Goal: Information Seeking & Learning: Learn about a topic

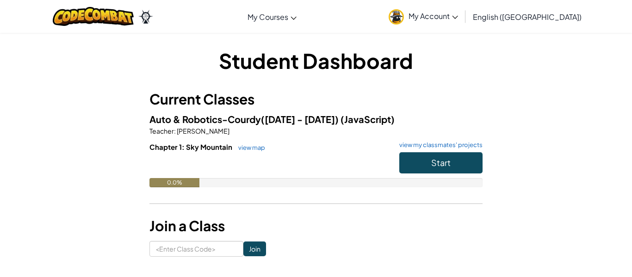
click at [458, 15] on span "My Account" at bounding box center [432, 16] width 49 height 10
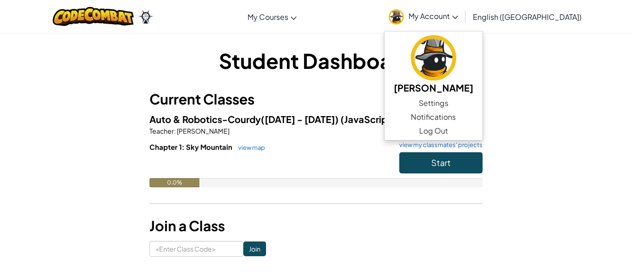
click at [421, 105] on h3 "Current Classes" at bounding box center [315, 99] width 333 height 21
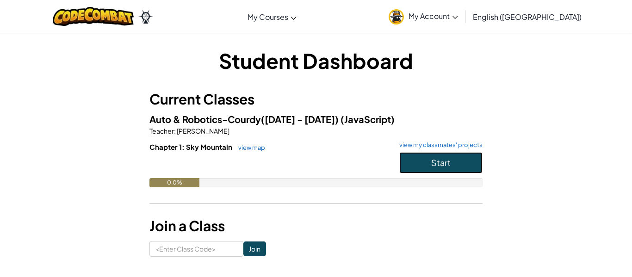
click at [454, 159] on button "Start" at bounding box center [440, 162] width 83 height 21
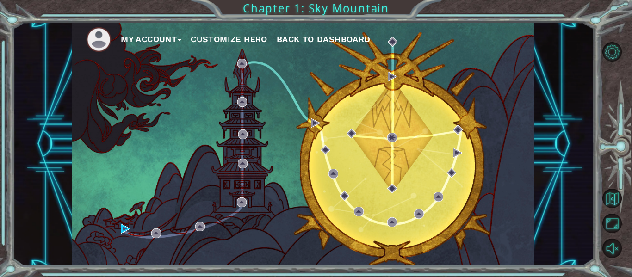
click at [226, 41] on button "Customize Hero" at bounding box center [229, 39] width 77 height 14
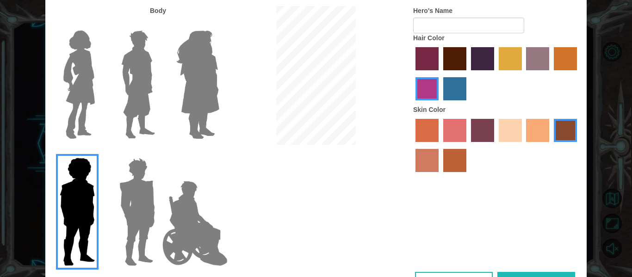
click at [190, 132] on img at bounding box center [198, 85] width 50 height 116
click at [219, 25] on input "Hero Amethyst" at bounding box center [219, 25] width 0 height 0
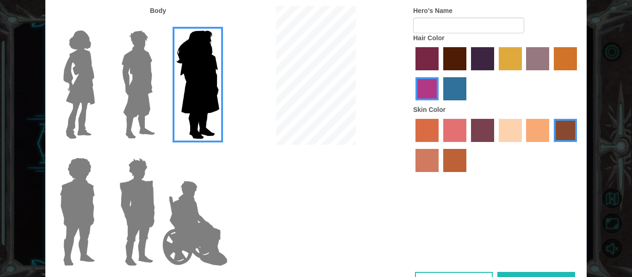
click at [120, 118] on img at bounding box center [137, 85] width 41 height 116
click at [159, 25] on input "Hero Lars" at bounding box center [159, 25] width 0 height 0
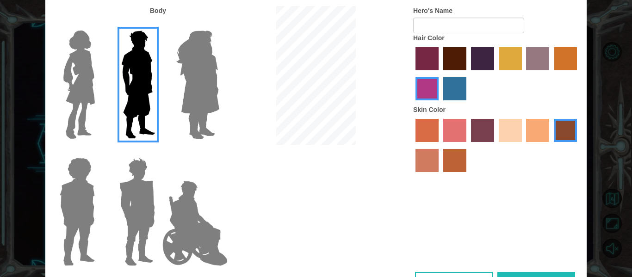
click at [485, 68] on label "hot purple hair color" at bounding box center [482, 58] width 23 height 23
click at [468, 74] on input "hot purple hair color" at bounding box center [468, 74] width 0 height 0
click at [459, 160] on label "smoke tree skin color" at bounding box center [454, 160] width 23 height 23
click at [440, 175] on input "smoke tree skin color" at bounding box center [440, 175] width 0 height 0
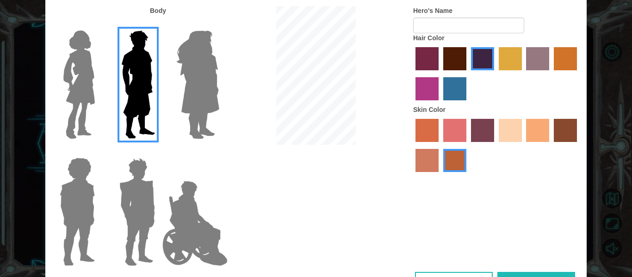
click at [523, 273] on button "Done" at bounding box center [536, 282] width 78 height 21
click at [501, 30] on input "Hero's Name" at bounding box center [468, 26] width 111 height 16
type input "gabe"
click at [502, 272] on button "Done" at bounding box center [536, 282] width 78 height 21
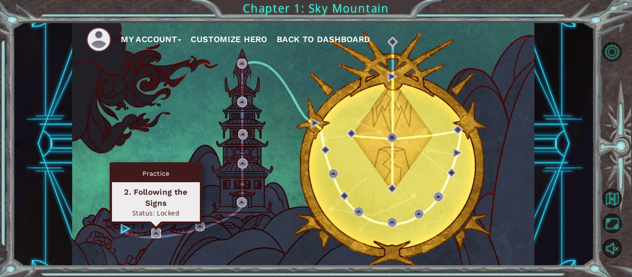
click at [158, 235] on img at bounding box center [156, 234] width 10 height 10
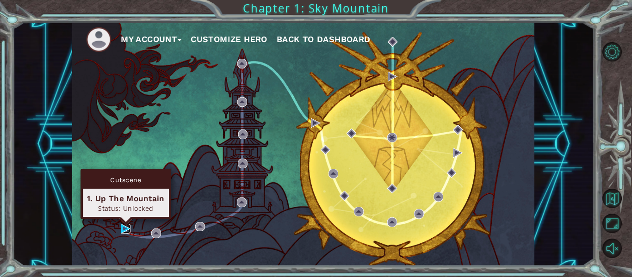
click at [125, 229] on img at bounding box center [126, 229] width 10 height 10
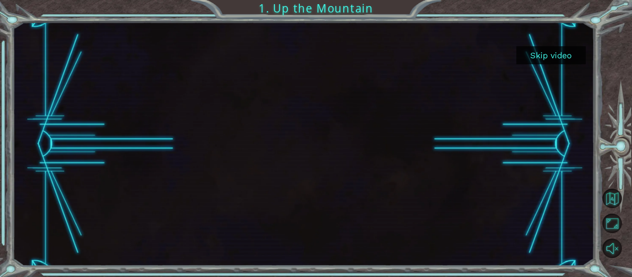
click at [557, 58] on button "Skip video" at bounding box center [550, 55] width 69 height 18
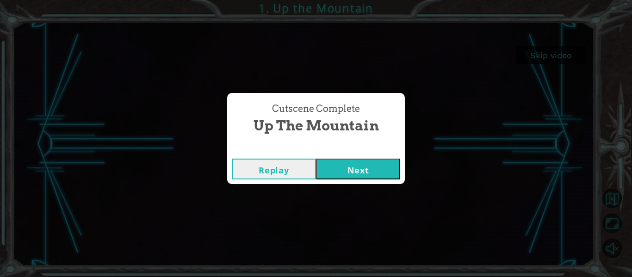
click at [381, 170] on button "Next" at bounding box center [358, 169] width 84 height 21
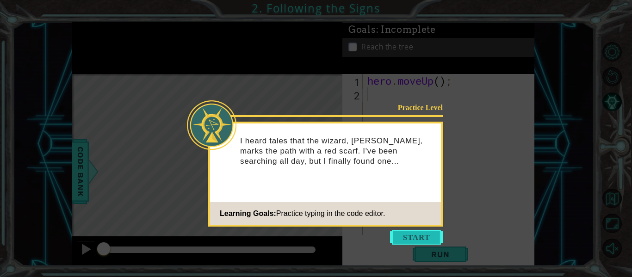
click at [420, 239] on button "Start" at bounding box center [416, 237] width 53 height 15
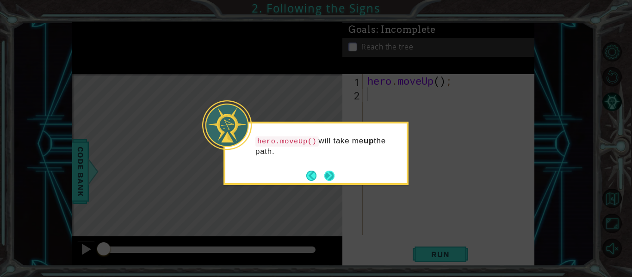
click at [330, 176] on button "Next" at bounding box center [329, 176] width 10 height 10
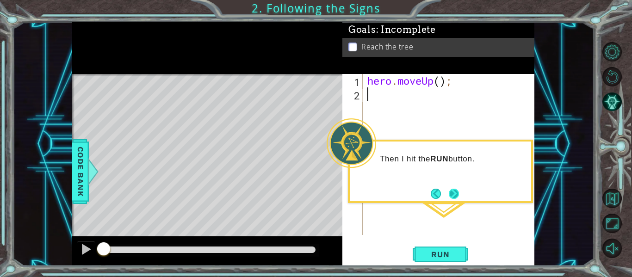
click at [457, 196] on button "Next" at bounding box center [454, 194] width 10 height 10
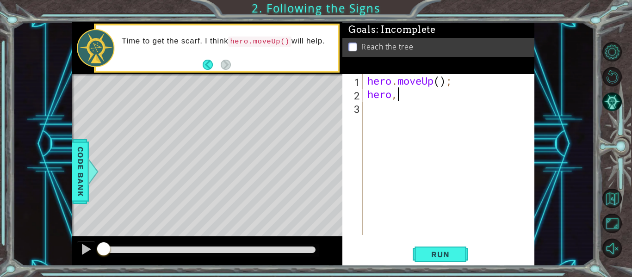
type textarea "hero"
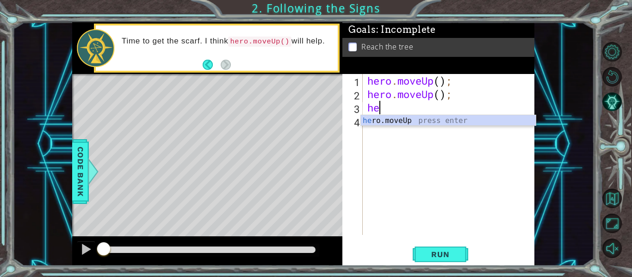
type textarea "her"
click at [395, 124] on div "her o.moveUp press enter" at bounding box center [448, 131] width 175 height 33
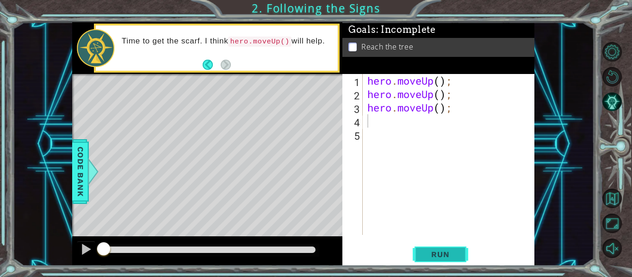
click at [445, 250] on span "Run" at bounding box center [440, 254] width 37 height 9
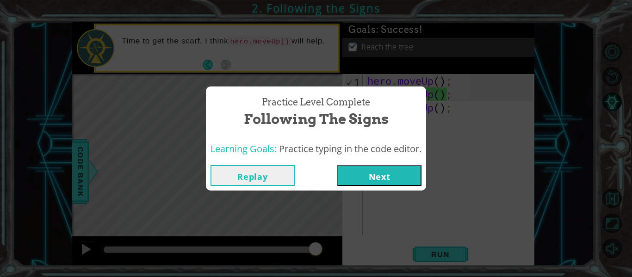
click at [388, 177] on button "Next" at bounding box center [379, 175] width 84 height 21
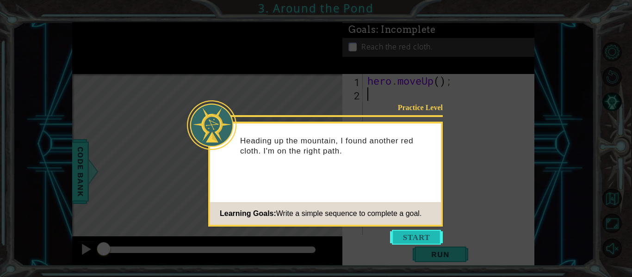
click at [417, 237] on button "Start" at bounding box center [416, 237] width 53 height 15
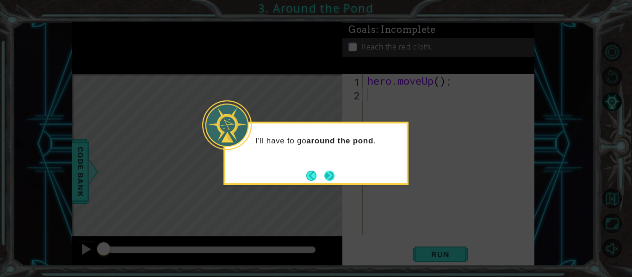
click at [328, 179] on button "Next" at bounding box center [329, 176] width 10 height 10
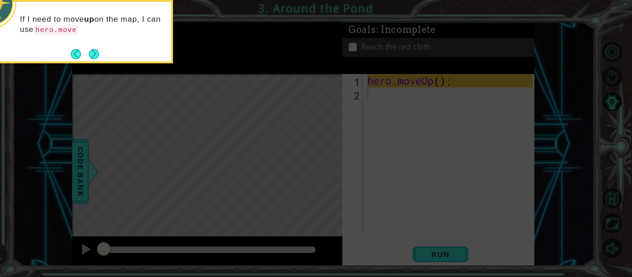
drag, startPoint x: 99, startPoint y: 27, endPoint x: 130, endPoint y: 69, distance: 52.3
click at [95, 50] on button "Next" at bounding box center [94, 54] width 10 height 10
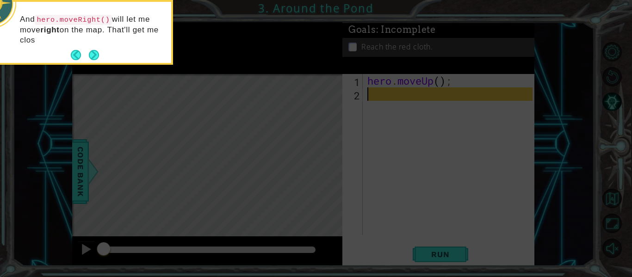
click at [95, 50] on button "Next" at bounding box center [94, 55] width 10 height 10
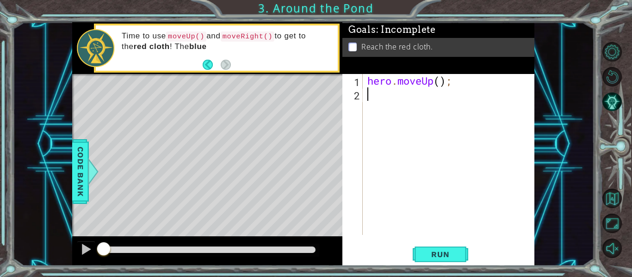
click at [442, 141] on div "hero . moveUp ( ) ;" at bounding box center [451, 168] width 172 height 188
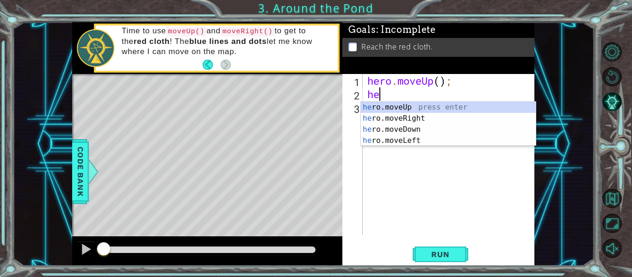
scroll to position [0, 0]
type textarea "hero"
click at [435, 118] on div "hero .moveUp press enter hero .moveRight press enter hero .moveDown press enter…" at bounding box center [448, 135] width 175 height 67
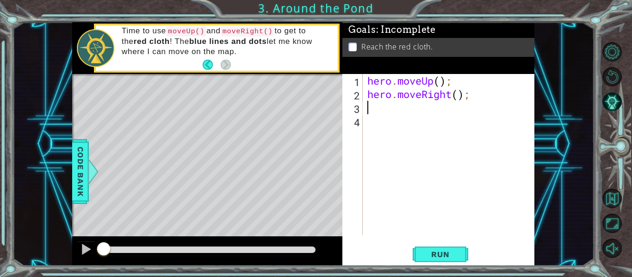
scroll to position [0, 0]
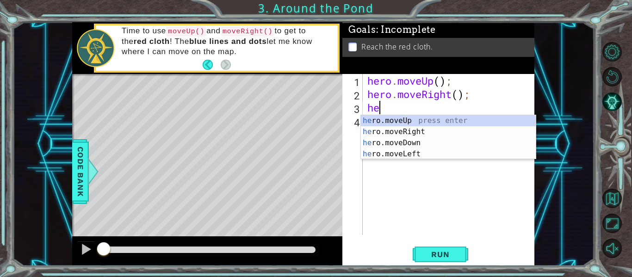
type textarea "her"
click at [430, 116] on div "her o.moveUp press enter her o.moveRight press enter her o.moveDown press enter…" at bounding box center [448, 148] width 175 height 67
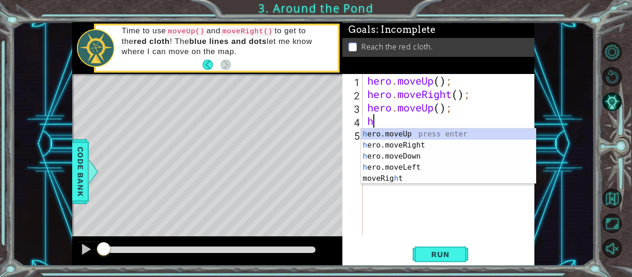
type textarea "he"
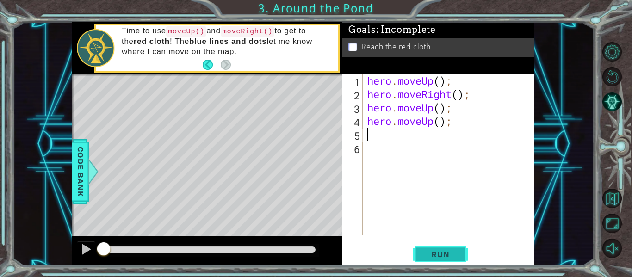
click at [450, 258] on span "Run" at bounding box center [440, 254] width 37 height 9
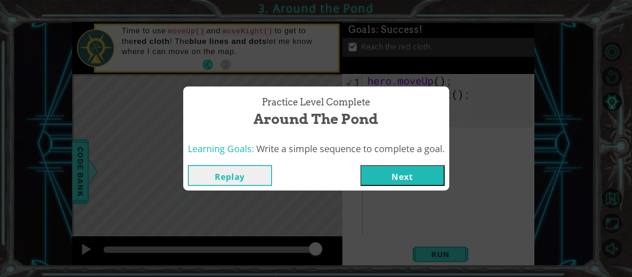
click at [441, 180] on button "Next" at bounding box center [402, 175] width 84 height 21
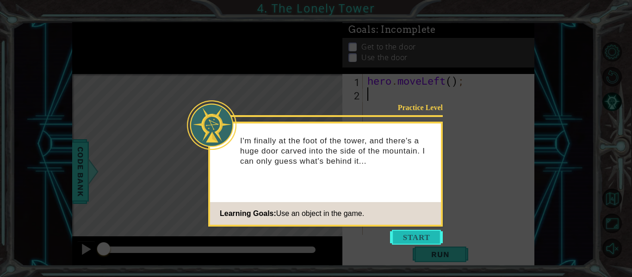
click at [425, 236] on button "Start" at bounding box center [416, 237] width 53 height 15
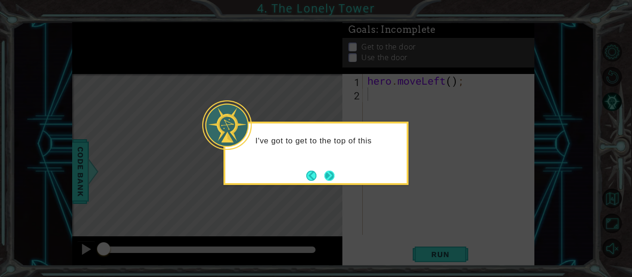
click at [330, 181] on button "Next" at bounding box center [329, 176] width 10 height 10
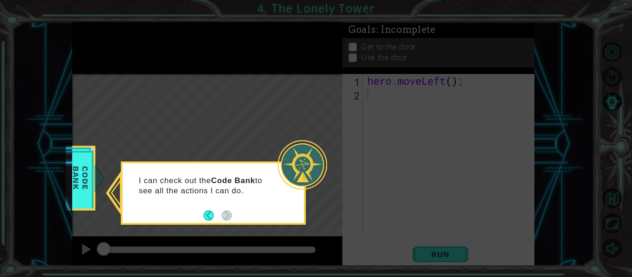
click at [271, 181] on p "I can check out the Code Bank to see all the actions I can do." at bounding box center [208, 186] width 138 height 20
click at [289, 153] on div at bounding box center [302, 164] width 49 height 49
click at [210, 214] on button "Back" at bounding box center [213, 215] width 18 height 10
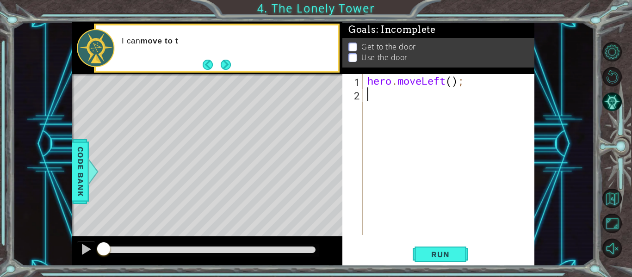
click at [442, 128] on div "hero . moveLeft ( ) ;" at bounding box center [451, 168] width 172 height 188
click at [451, 82] on div "hero . moveLeft ( ) ;" at bounding box center [451, 168] width 172 height 188
type textarea "hero.moveLeft(2);"
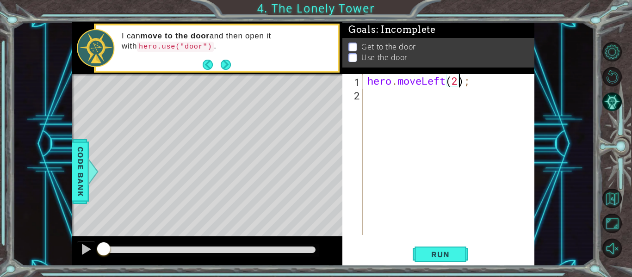
scroll to position [0, 4]
click at [446, 96] on div "hero . moveLeft ( 2 ) ;" at bounding box center [451, 168] width 172 height 188
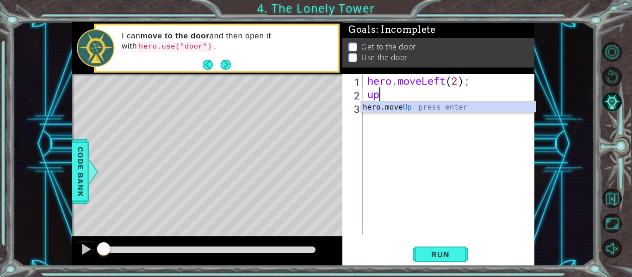
type textarea "up"
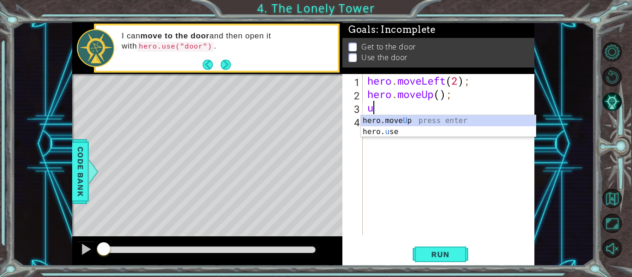
type textarea "up"
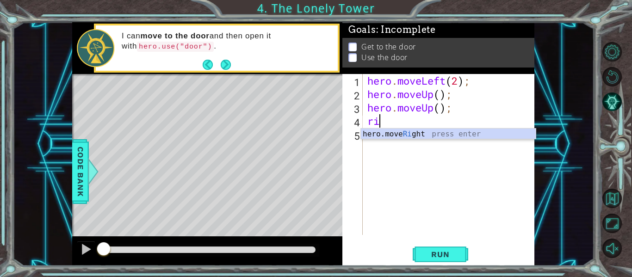
type textarea "rig"
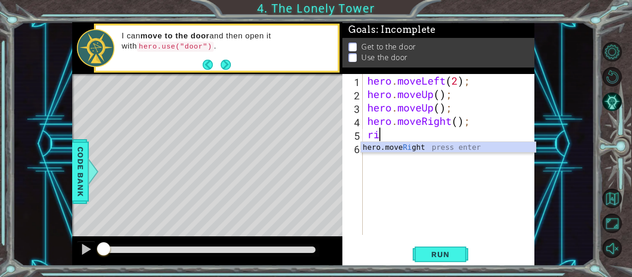
type textarea "rig"
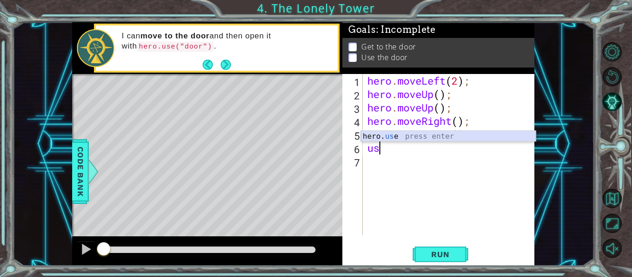
click at [432, 136] on div "hero. us e press enter" at bounding box center [448, 147] width 175 height 33
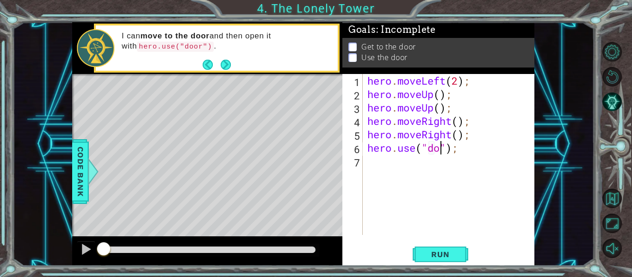
type textarea "hero.use("door");"
click at [449, 253] on span "Run" at bounding box center [440, 254] width 37 height 9
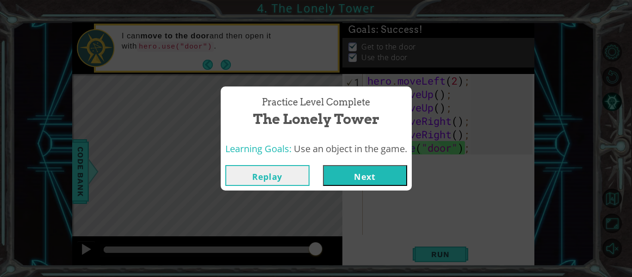
click at [404, 176] on button "Next" at bounding box center [365, 175] width 84 height 21
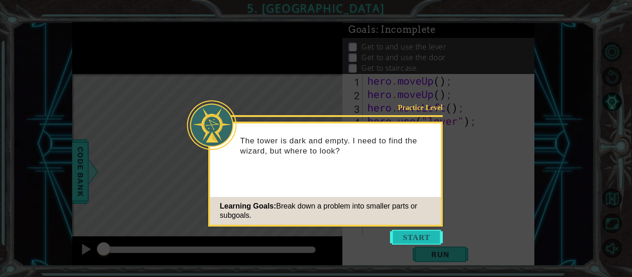
click at [413, 235] on button "Start" at bounding box center [416, 237] width 53 height 15
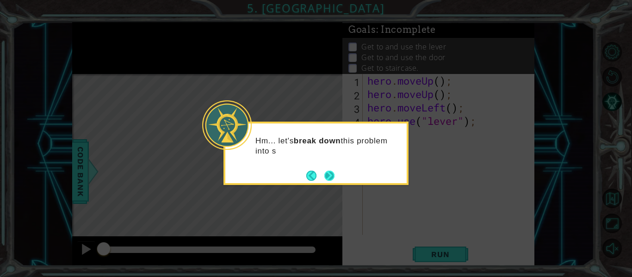
click at [334, 179] on button "Next" at bounding box center [329, 176] width 10 height 10
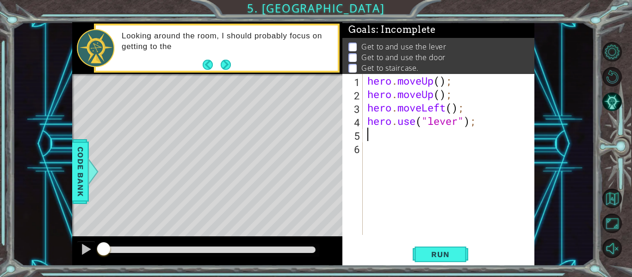
click at [449, 136] on div "hero . moveUp ( ) ; hero . moveUp ( ) ; hero . moveLeft ( ) ; hero . use ( "lev…" at bounding box center [451, 168] width 172 height 188
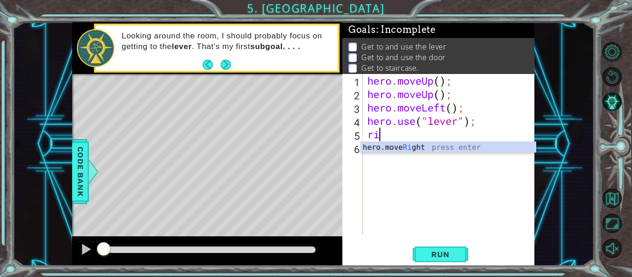
type textarea "rig"
click at [426, 156] on div "hero . moveUp ( ) ; hero . moveUp ( ) ; hero . moveLeft ( ) ; hero . use ( "lev…" at bounding box center [451, 168] width 172 height 188
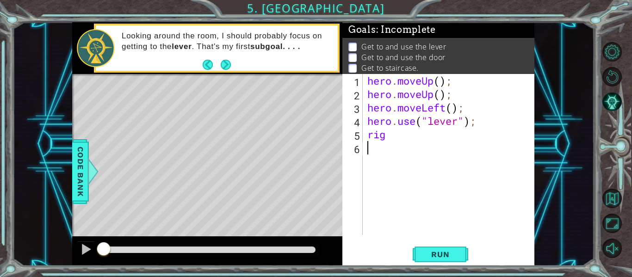
scroll to position [0, 0]
click at [413, 141] on div "hero . moveUp ( ) ; hero . moveUp ( ) ; hero . moveLeft ( ) ; hero . use ( "lev…" at bounding box center [451, 168] width 172 height 188
type textarea "ri"
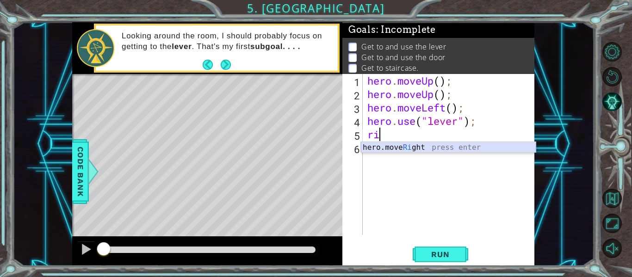
click at [405, 144] on div "hero.move Ri ght press enter" at bounding box center [448, 158] width 175 height 33
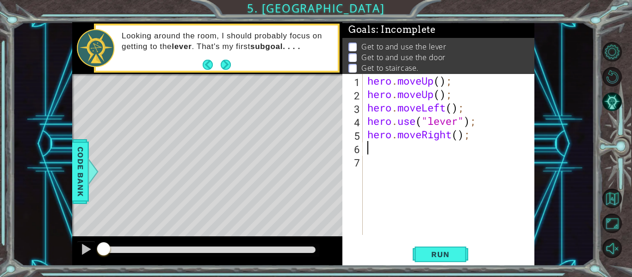
click at [460, 136] on div "hero . moveUp ( ) ; hero . moveUp ( ) ; hero . moveLeft ( ) ; hero . use ( "lev…" at bounding box center [451, 168] width 172 height 188
type textarea "hero.moveRight(3);"
click at [453, 156] on div "hero . moveUp ( ) ; hero . moveUp ( ) ; hero . moveLeft ( ) ; hero . use ( "lev…" at bounding box center [451, 168] width 172 height 188
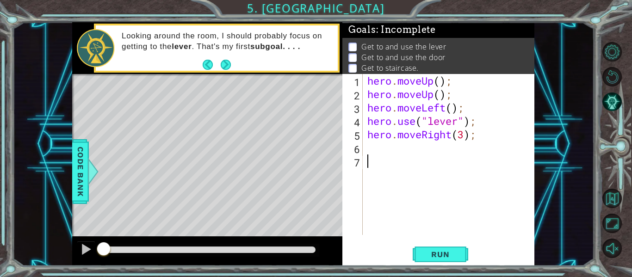
click at [446, 151] on div "hero . moveUp ( ) ; hero . moveUp ( ) ; hero . moveLeft ( ) ; hero . use ( "lev…" at bounding box center [451, 168] width 172 height 188
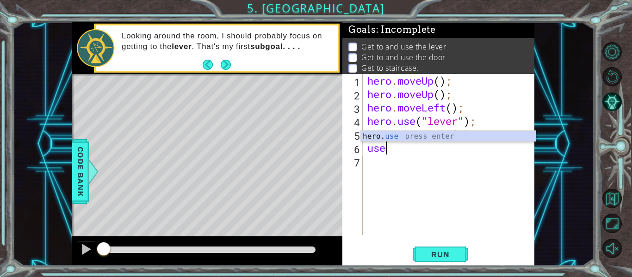
scroll to position [0, 0]
click at [419, 136] on div "hero. use press enter" at bounding box center [448, 147] width 175 height 33
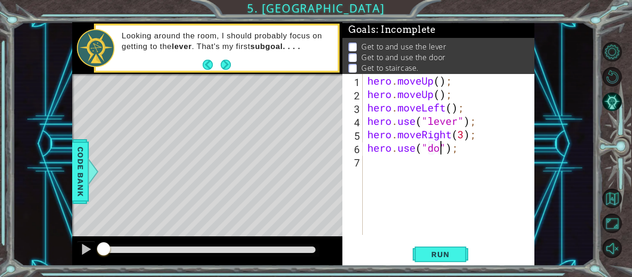
type textarea "hero.use("door");"
click at [444, 164] on div "hero . moveUp ( ) ; hero . moveUp ( ) ; hero . moveLeft ( ) ; hero . use ( "lev…" at bounding box center [451, 168] width 172 height 188
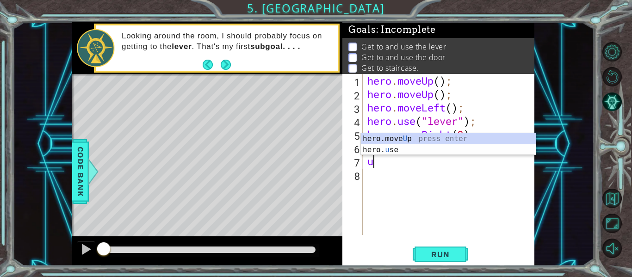
type textarea "up"
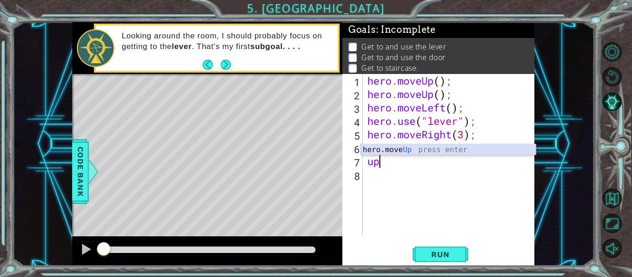
click at [416, 148] on div "hero.move Up press enter" at bounding box center [448, 160] width 175 height 33
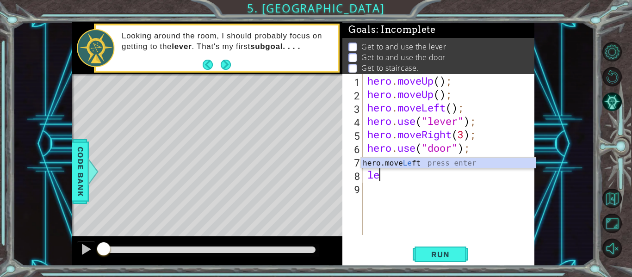
scroll to position [0, 0]
type textarea "left"
click at [405, 164] on div "hero.move Left press enter" at bounding box center [448, 174] width 175 height 33
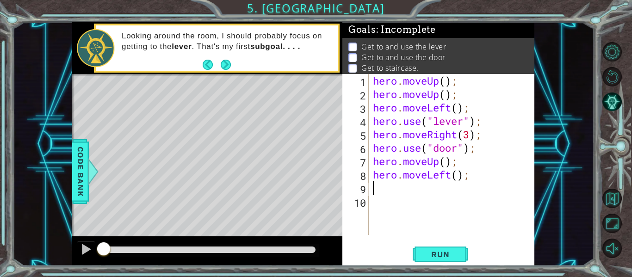
click at [458, 178] on div "hero . moveUp ( ) ; hero . moveUp ( ) ; hero . moveLeft ( ) ; hero . use ( "lev…" at bounding box center [454, 168] width 166 height 188
type textarea "hero.moveLeft(3);"
click at [459, 256] on button "Run" at bounding box center [441, 254] width 56 height 19
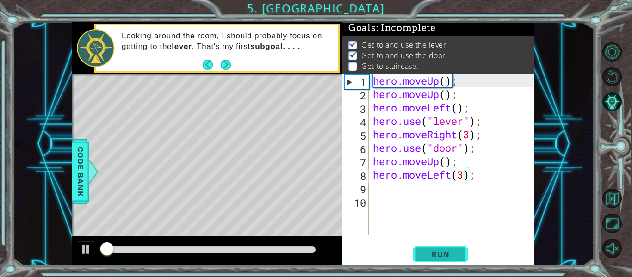
scroll to position [2, 0]
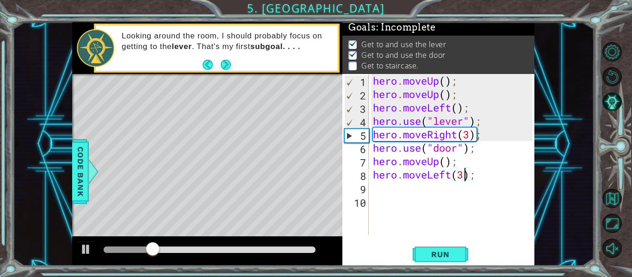
click at [398, 185] on div "hero . moveUp ( ) ; hero . moveUp ( ) ; hero . moveLeft ( ) ; hero . use ( "lev…" at bounding box center [454, 168] width 166 height 188
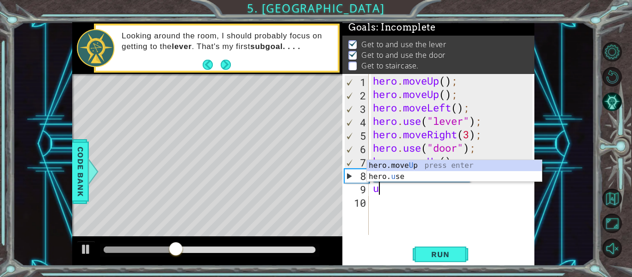
type textarea "up"
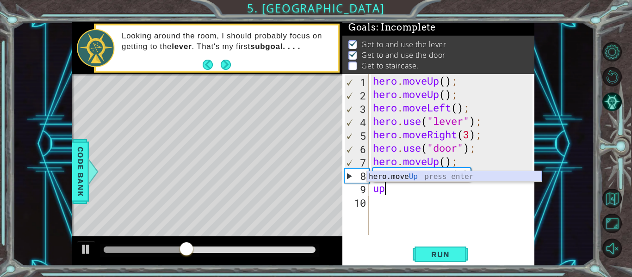
click at [406, 176] on div "hero.move Up press enter" at bounding box center [454, 187] width 175 height 33
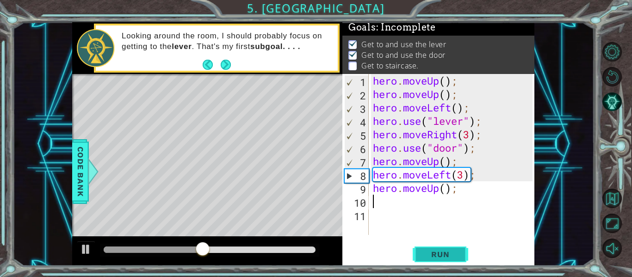
click at [451, 252] on span "Run" at bounding box center [440, 254] width 37 height 9
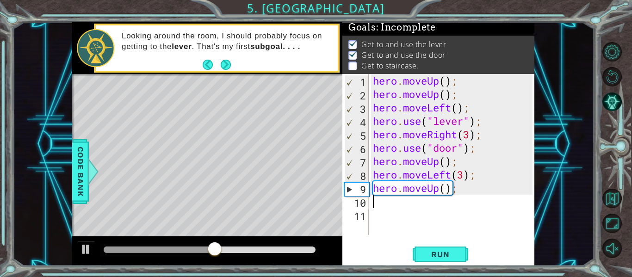
click at [445, 163] on div "hero . moveUp ( ) ; hero . moveUp ( ) ; hero . moveLeft ( ) ; hero . use ( "lev…" at bounding box center [454, 168] width 166 height 188
type textarea "hero.moveUp(2);"
click at [445, 254] on span "Run" at bounding box center [440, 254] width 37 height 9
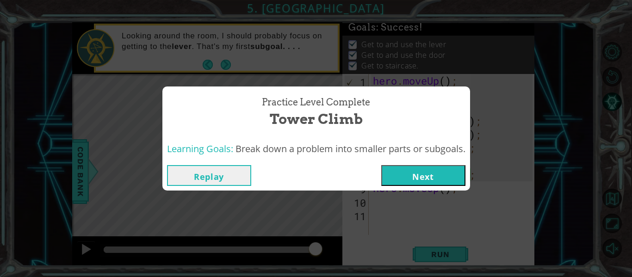
click at [398, 179] on button "Next" at bounding box center [423, 175] width 84 height 21
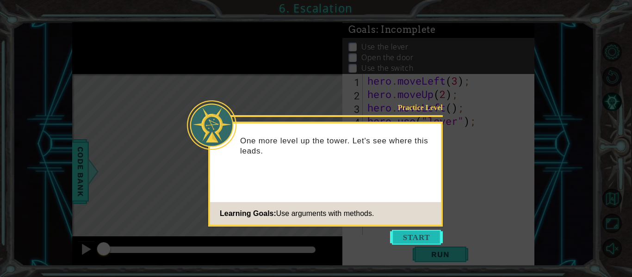
click at [404, 235] on button "Start" at bounding box center [416, 237] width 53 height 15
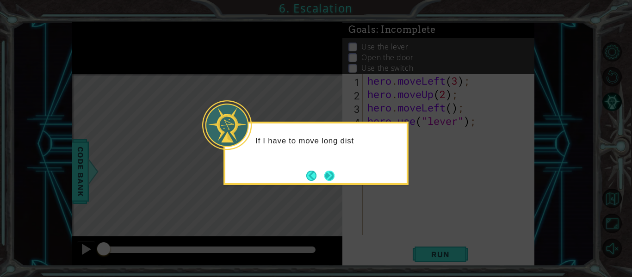
click at [326, 171] on button "Next" at bounding box center [329, 176] width 10 height 10
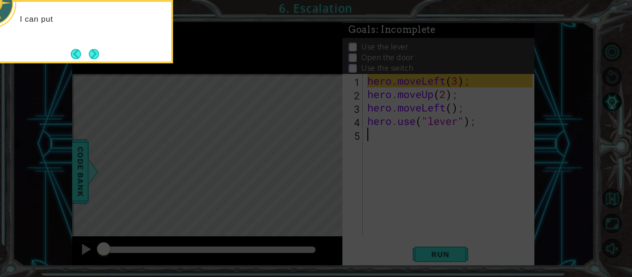
click at [427, 170] on icon at bounding box center [316, 41] width 632 height 471
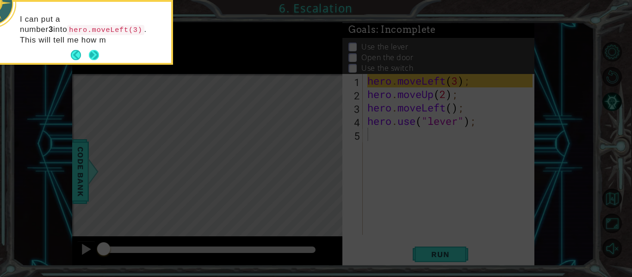
click at [98, 52] on button "Next" at bounding box center [93, 55] width 11 height 11
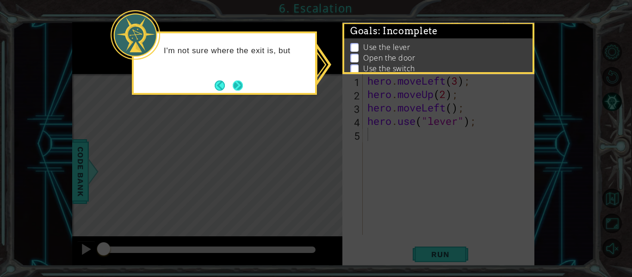
click at [241, 85] on button "Next" at bounding box center [238, 85] width 11 height 11
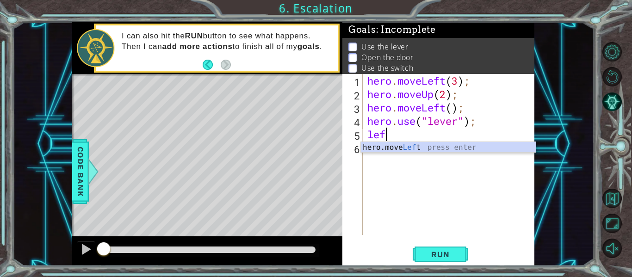
scroll to position [0, 0]
click at [377, 144] on div "hero.move Left press enter" at bounding box center [448, 158] width 175 height 33
type textarea "hero.moveLeft(1);"
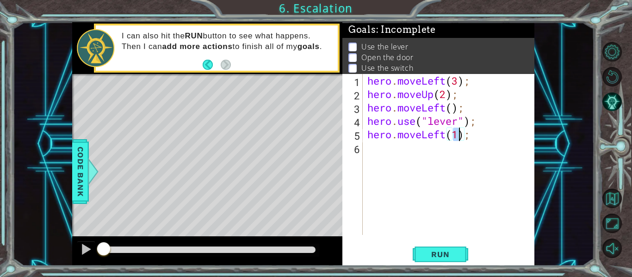
click at [398, 147] on div "hero . moveLeft ( 3 ) ; hero . moveUp ( 2 ) ; hero . moveLeft ( ) ; hero . use …" at bounding box center [451, 168] width 172 height 188
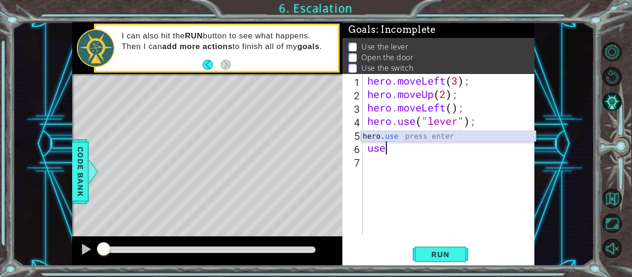
click at [441, 140] on div "hero. use press enter" at bounding box center [448, 147] width 175 height 33
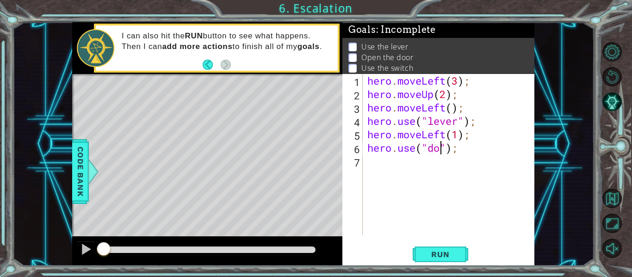
type textarea "hero.use("door");"
click at [457, 163] on div "hero . moveLeft ( 3 ) ; hero . moveUp ( 2 ) ; hero . moveLeft ( ) ; hero . use …" at bounding box center [451, 168] width 172 height 188
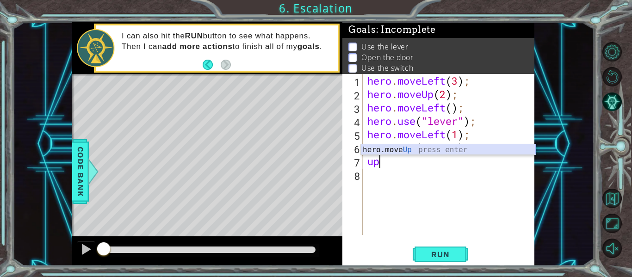
click at [442, 151] on div "hero.move Up press enter" at bounding box center [448, 160] width 175 height 33
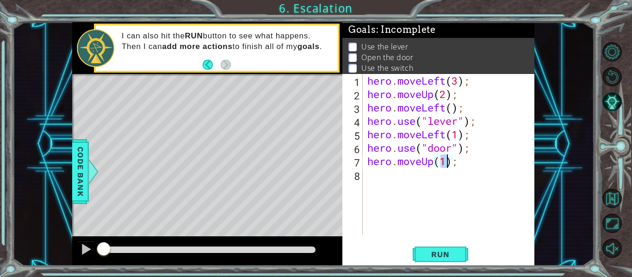
type textarea "hero.moveUp(2);"
click at [451, 180] on div "hero . moveLeft ( 3 ) ; hero . moveUp ( 2 ) ; hero . moveLeft ( ) ; hero . use …" at bounding box center [451, 168] width 172 height 188
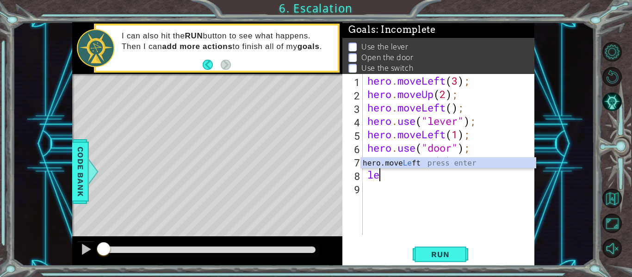
type textarea "l"
click at [411, 167] on div "hero.move Righ t press enter" at bounding box center [448, 174] width 175 height 33
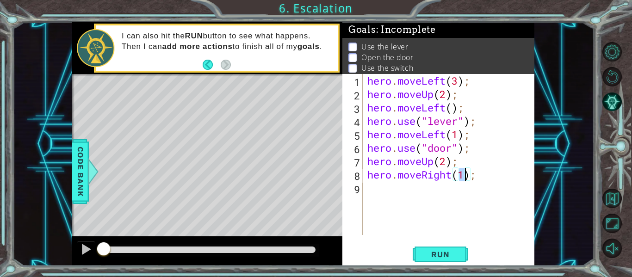
type textarea "hero.moveRight(3);"
click at [482, 194] on div "hero . moveLeft ( 3 ) ; hero . moveUp ( 2 ) ; hero . moveLeft ( ) ; hero . use …" at bounding box center [451, 168] width 172 height 188
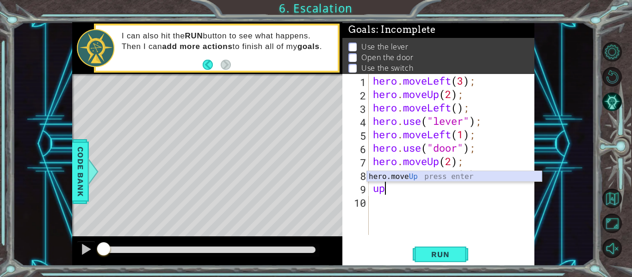
click at [473, 179] on div "hero.move Up press enter" at bounding box center [454, 187] width 175 height 33
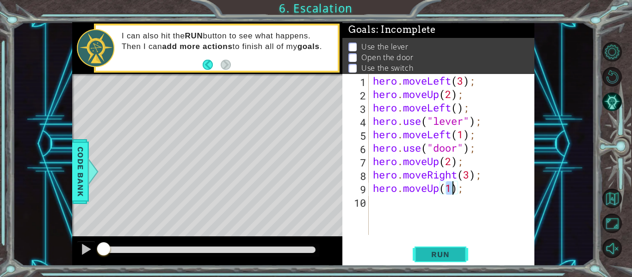
click at [462, 259] on button "Run" at bounding box center [441, 254] width 56 height 19
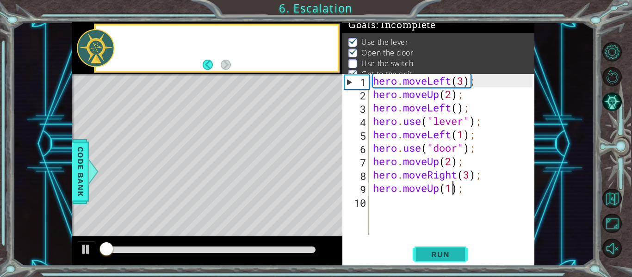
scroll to position [7, 0]
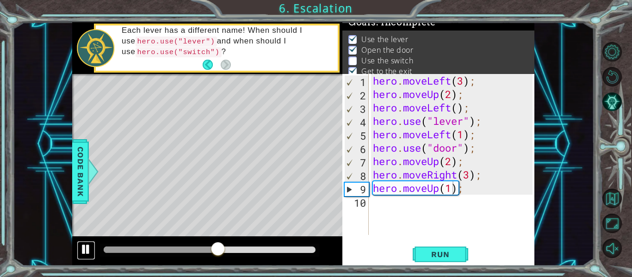
click at [86, 254] on div at bounding box center [86, 249] width 12 height 12
click at [476, 190] on div "hero . moveLeft ( 3 ) ; hero . moveUp ( 2 ) ; hero . moveLeft ( ) ; hero . use …" at bounding box center [454, 168] width 166 height 188
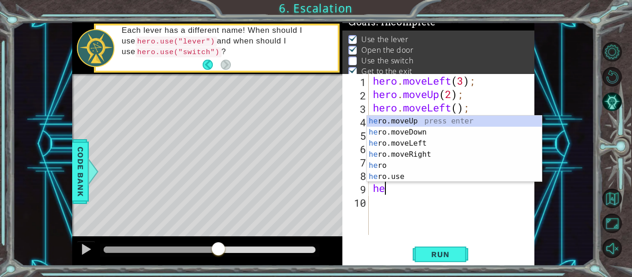
type textarea "h"
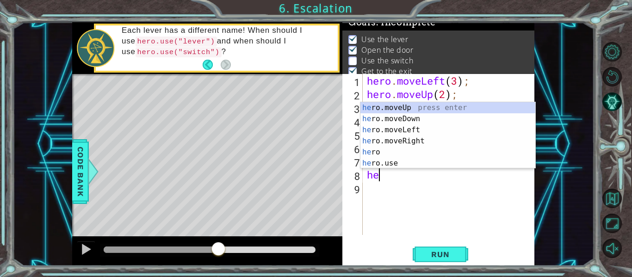
type textarea "h"
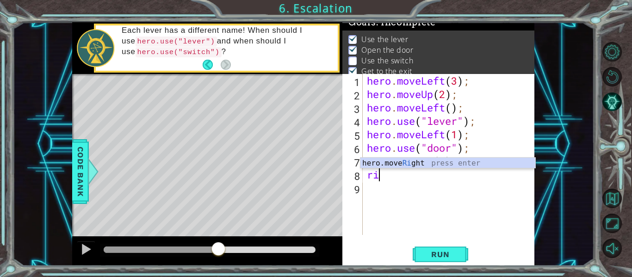
scroll to position [0, 0]
click at [436, 163] on div "hero.move Rig ht press enter" at bounding box center [447, 174] width 175 height 33
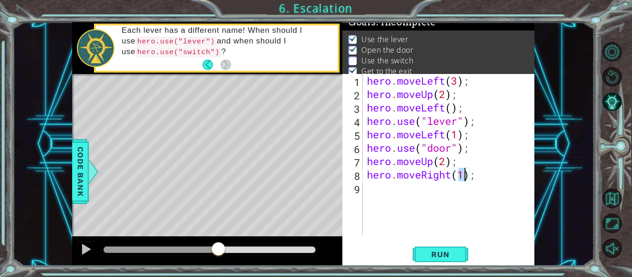
type textarea "hero.moveRight(2);"
click at [474, 191] on div "hero . moveLeft ( 3 ) ; hero . moveUp ( 2 ) ; hero . moveLeft ( ) ; hero . use …" at bounding box center [451, 168] width 172 height 188
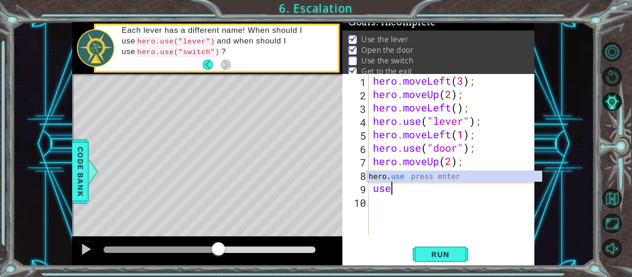
scroll to position [0, 0]
click at [433, 179] on div "hero. use press enter" at bounding box center [454, 187] width 175 height 33
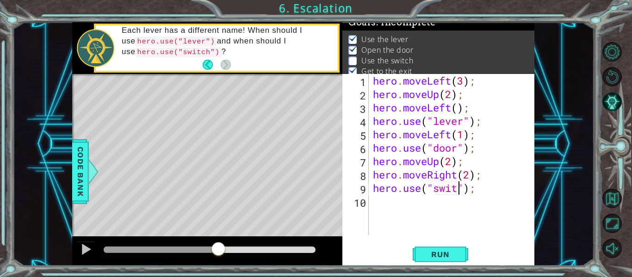
scroll to position [0, 5]
type textarea "hero.use("switch");"
click at [462, 201] on div "hero . moveLeft ( 3 ) ; hero . moveUp ( 2 ) ; hero . moveLeft ( ) ; hero . use …" at bounding box center [454, 168] width 166 height 188
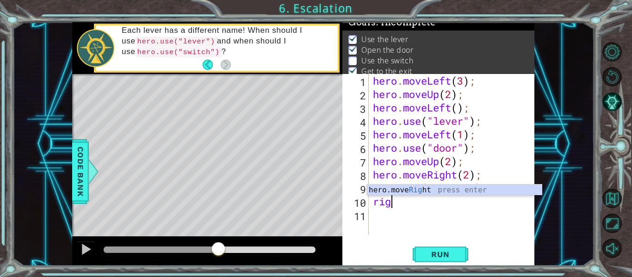
scroll to position [0, 0]
click at [459, 191] on div "hero.move Rig ht press enter" at bounding box center [454, 201] width 175 height 33
type textarea "hero.moveRight(1);"
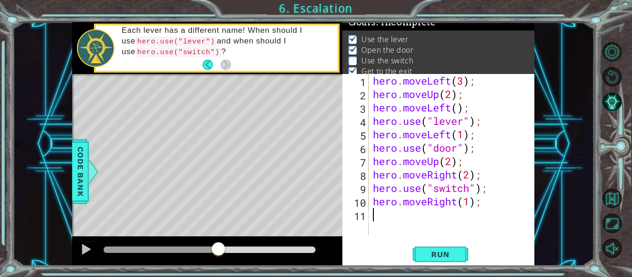
click at [479, 220] on div "hero . moveLeft ( 3 ) ; hero . moveUp ( 2 ) ; hero . moveLeft ( ) ; hero . use …" at bounding box center [454, 168] width 166 height 188
type textarea "hero.moveUp(1);"
click at [463, 257] on button "Run" at bounding box center [441, 254] width 56 height 19
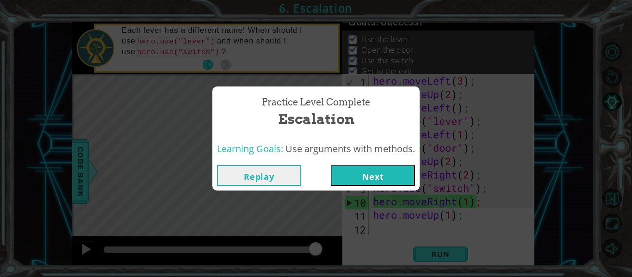
click at [352, 179] on button "Next" at bounding box center [373, 175] width 84 height 21
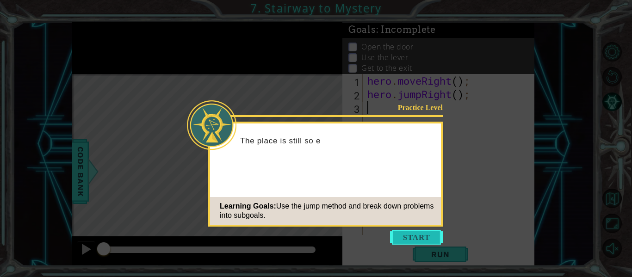
click at [431, 241] on button "Start" at bounding box center [416, 237] width 53 height 15
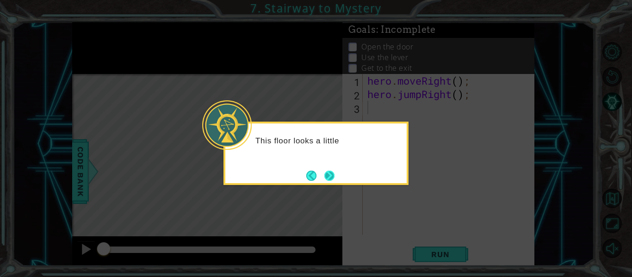
click at [334, 178] on button "Next" at bounding box center [329, 176] width 10 height 10
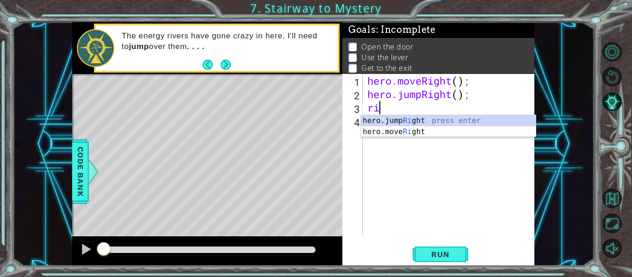
type textarea "rig"
click at [436, 117] on div "hero.jump Rig ht press enter hero.move Rig ht press enter" at bounding box center [448, 137] width 175 height 44
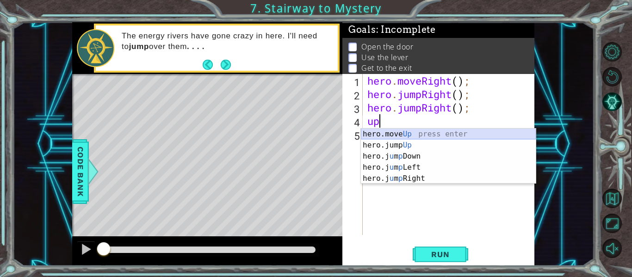
click at [485, 135] on div "hero.move Up press enter hero.jump Up press enter hero.j u m p Down press enter…" at bounding box center [448, 168] width 175 height 78
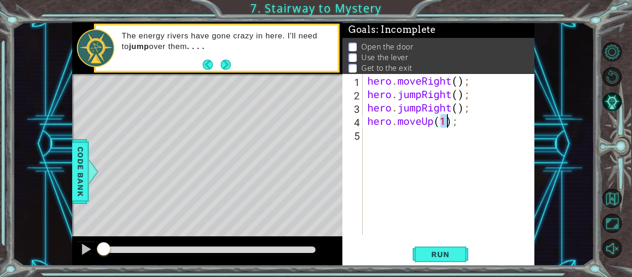
click at [476, 148] on div "hero . moveRight ( ) ; hero . jumpRight ( ) ; hero . jumpRight ( ) ; hero . mov…" at bounding box center [451, 168] width 172 height 188
type textarea "hero.moveUp(1);"
click at [469, 136] on div "hero . moveRight ( ) ; hero . jumpRight ( ) ; hero . jumpRight ( ) ; hero . mov…" at bounding box center [448, 154] width 167 height 161
click at [448, 125] on div "hero . moveRight ( ) ; hero . jumpRight ( ) ; hero . jumpRight ( ) ; hero . mov…" at bounding box center [451, 168] width 172 height 188
type textarea "hero.moveUp(3);"
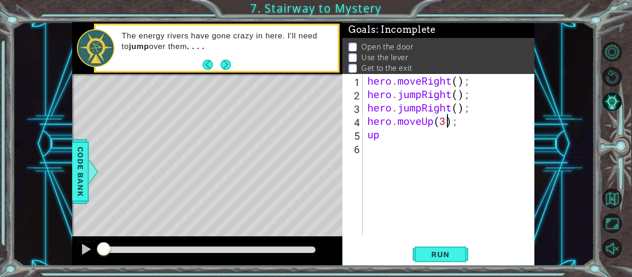
scroll to position [0, 4]
click at [402, 143] on div "hero . moveRight ( ) ; hero . jumpRight ( ) ; hero . jumpRight ( ) ; hero . mov…" at bounding box center [451, 168] width 172 height 188
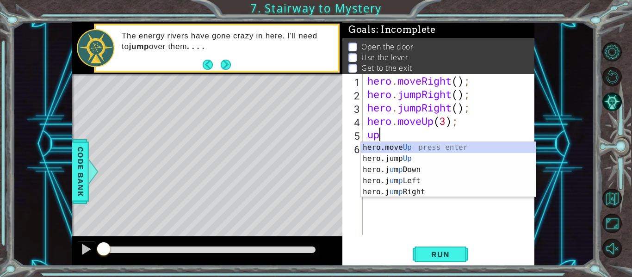
type textarea "u"
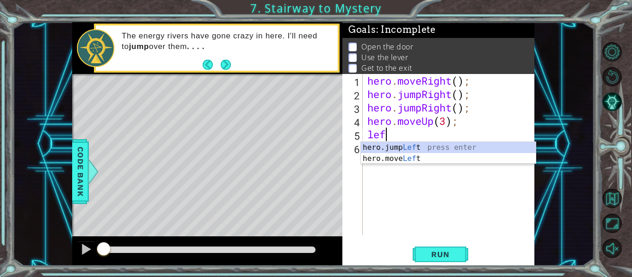
scroll to position [0, 0]
click at [405, 161] on div "hero.jump Left press enter hero.move Left press enter" at bounding box center [448, 164] width 175 height 44
type textarea "hero.moveLeft(1);"
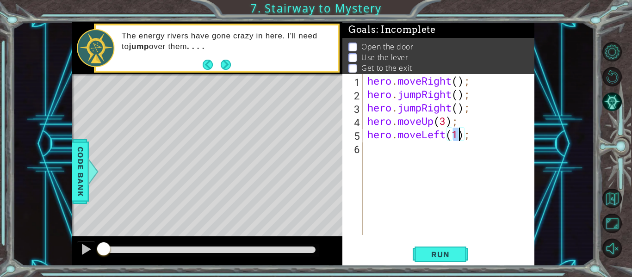
click at [415, 158] on div "hero . moveRight ( ) ; hero . jumpRight ( ) ; hero . jumpRight ( ) ; hero . mov…" at bounding box center [451, 168] width 172 height 188
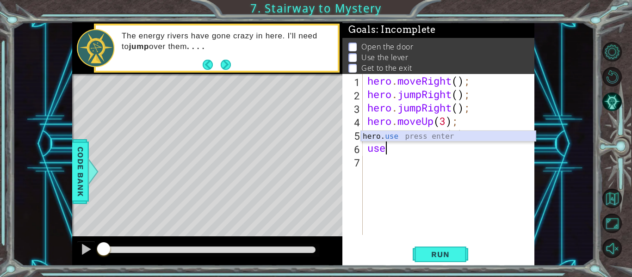
click at [401, 136] on div "hero. use press enter" at bounding box center [448, 147] width 175 height 33
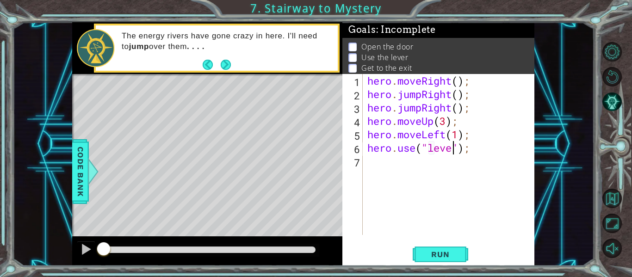
type textarea "hero.use("lever");"
click at [456, 164] on div "hero . moveRight ( ) ; hero . jumpRight ( ) ; hero . jumpRight ( ) ; hero . mov…" at bounding box center [451, 168] width 172 height 188
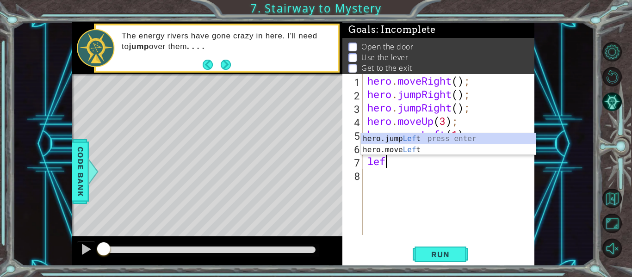
scroll to position [0, 0]
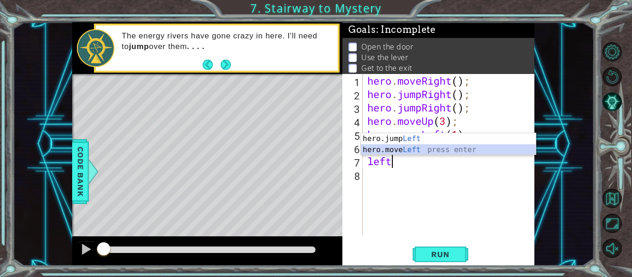
click at [422, 150] on div "hero.jump Left press enter hero.move Left press enter" at bounding box center [448, 155] width 175 height 44
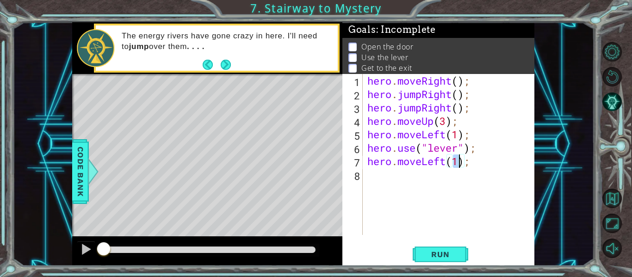
type textarea "hero.moveLeft(2);"
click at [455, 180] on div "hero . moveRight ( ) ; hero . jumpRight ( ) ; hero . jumpRight ( ) ; hero . mov…" at bounding box center [451, 168] width 172 height 188
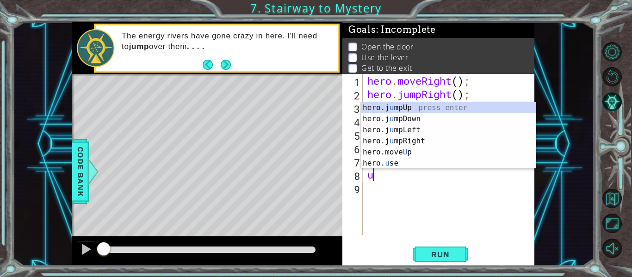
type textarea "up"
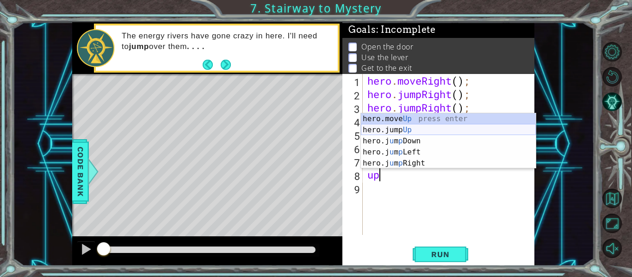
click at [414, 130] on div "hero.move Up press enter hero.jump Up press enter hero.j u m p Down press enter…" at bounding box center [448, 152] width 175 height 78
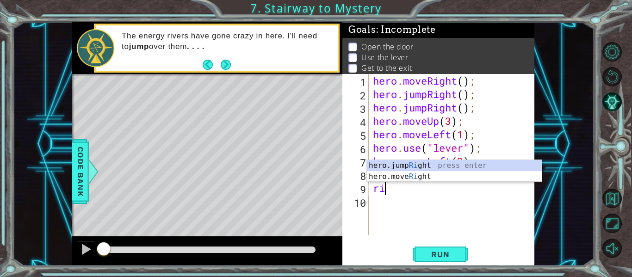
scroll to position [0, 0]
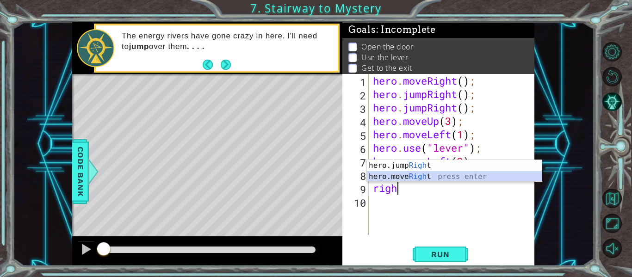
click at [405, 181] on div "hero.jump Righ t press enter hero.move Righ t press enter" at bounding box center [454, 182] width 175 height 44
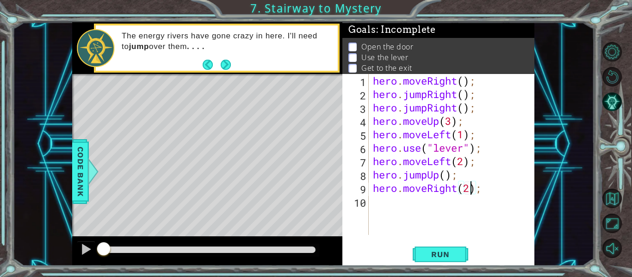
scroll to position [0, 5]
click at [459, 254] on button "Run" at bounding box center [441, 254] width 56 height 19
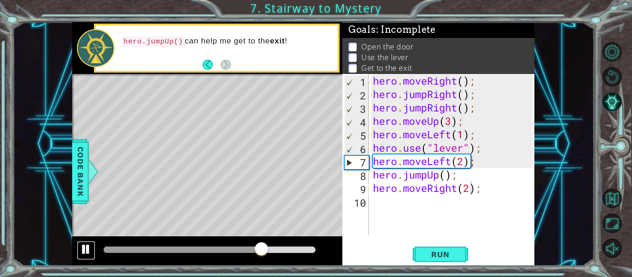
click at [87, 247] on div at bounding box center [86, 249] width 12 height 12
click at [467, 247] on button "Run" at bounding box center [441, 254] width 56 height 19
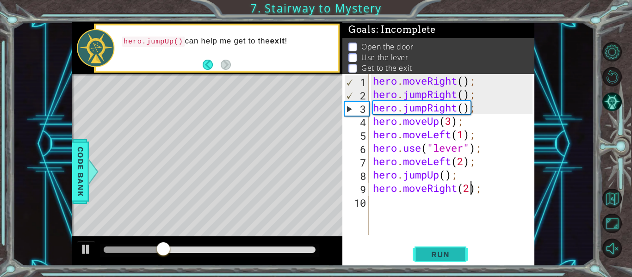
click at [457, 254] on span "Run" at bounding box center [440, 254] width 37 height 9
click at [82, 250] on div at bounding box center [86, 249] width 12 height 12
click at [482, 111] on div "hero . moveRight ( ) ; hero . jumpRight ( ) ; hero . jumpRight ( ) ; hero . mov…" at bounding box center [454, 168] width 166 height 188
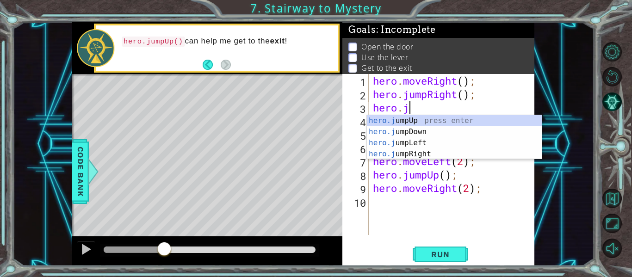
scroll to position [0, 0]
type textarea "h"
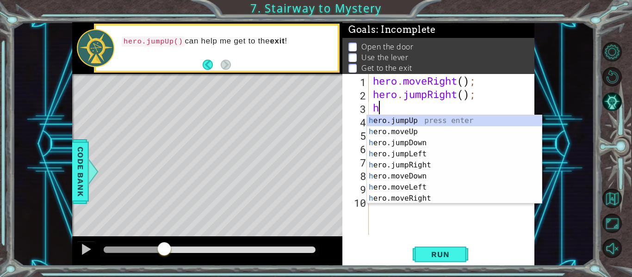
scroll to position [0, 0]
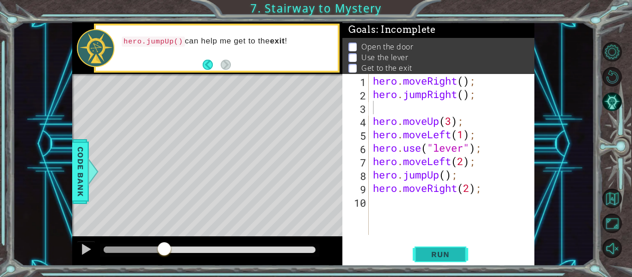
click at [461, 261] on button "Run" at bounding box center [441, 254] width 56 height 19
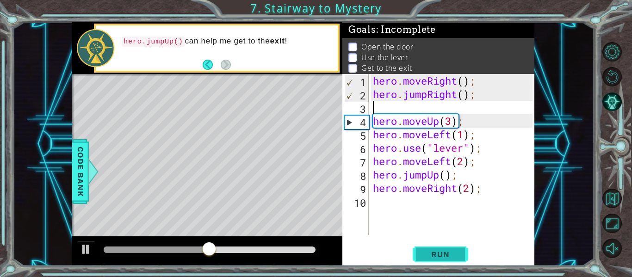
click at [461, 261] on button "Run" at bounding box center [441, 254] width 56 height 19
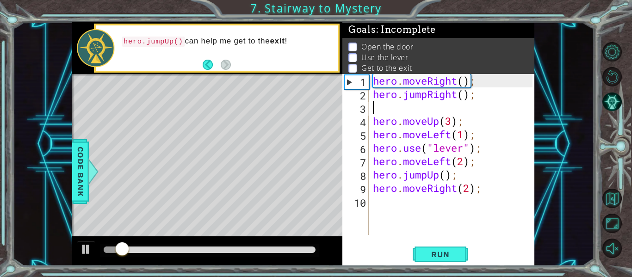
click at [431, 117] on div "hero . moveRight ( ) ; hero . jumpRight ( ) ; hero . moveUp ( 3 ) ; hero . move…" at bounding box center [454, 168] width 166 height 188
type textarea "hero.moveUp(3);"
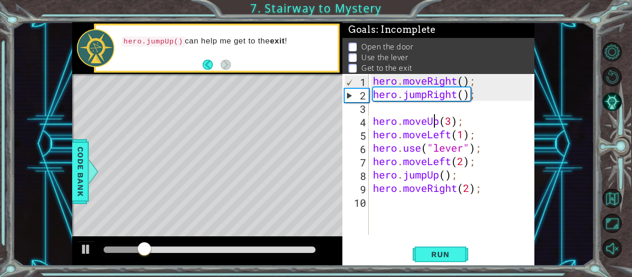
click at [423, 110] on div "hero . moveRight ( ) ; hero . jumpRight ( ) ; hero . moveUp ( 3 ) ; hero . move…" at bounding box center [454, 168] width 166 height 188
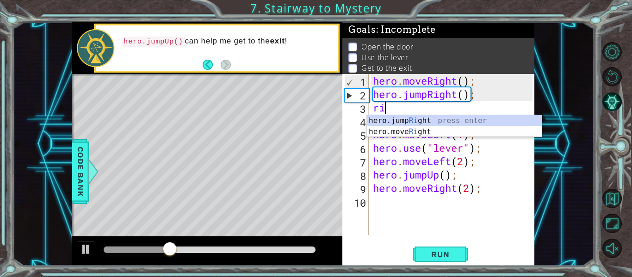
scroll to position [0, 0]
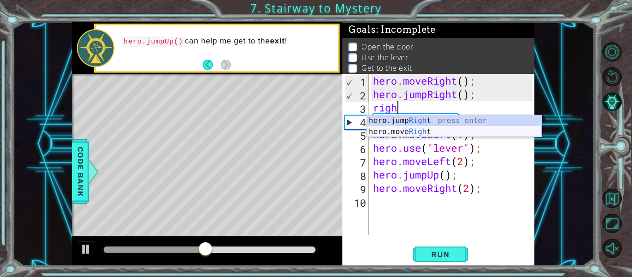
click at [419, 131] on div "hero.jump Righ t press enter hero.move Righ t press enter" at bounding box center [454, 137] width 175 height 44
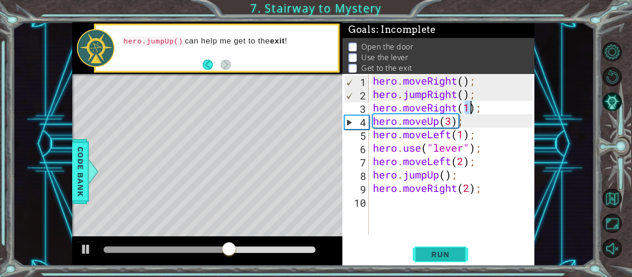
click at [457, 254] on span "Run" at bounding box center [440, 254] width 37 height 9
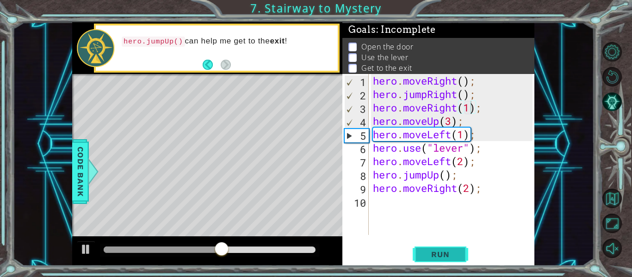
click at [457, 255] on span "Run" at bounding box center [440, 254] width 37 height 9
click at [452, 124] on div "hero . moveRight ( ) ; hero . jumpRight ( ) ; hero . moveRight ( 1 ) ; hero . m…" at bounding box center [454, 168] width 166 height 188
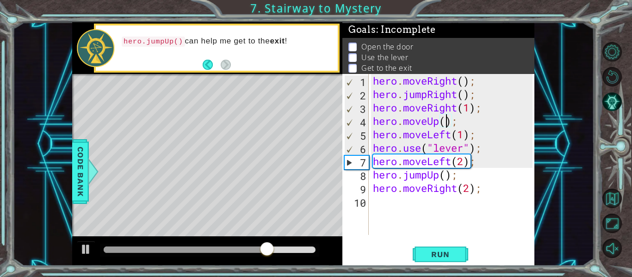
click at [484, 129] on div "hero . moveRight ( ) ; hero . jumpRight ( ) ; hero . moveRight ( 1 ) ; hero . m…" at bounding box center [454, 168] width 166 height 188
click at [479, 125] on div "hero . moveRight ( ) ; hero . jumpRight ( ) ; hero . moveRight ( 1 ) ; hero . m…" at bounding box center [454, 168] width 166 height 188
type textarea "hero.moveUp();"
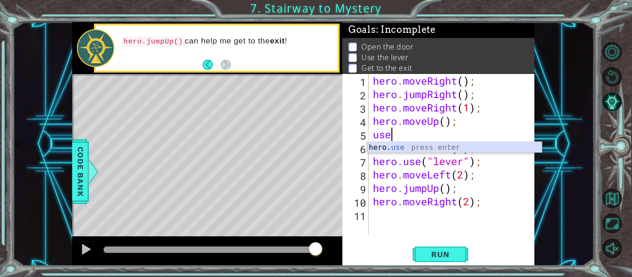
click at [457, 152] on div "hero. use press enter" at bounding box center [454, 158] width 175 height 33
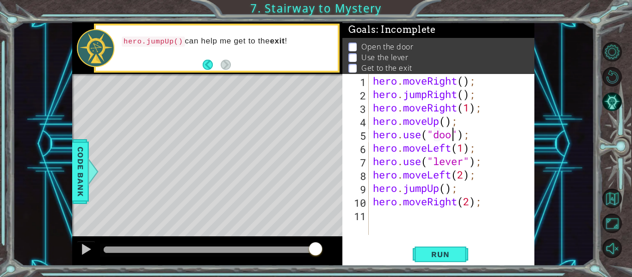
type textarea "hero.use("door");"
click at [482, 138] on div "hero . moveRight ( ) ; hero . jumpRight ( ) ; hero . moveRight ( 1 ) ; hero . m…" at bounding box center [454, 168] width 166 height 188
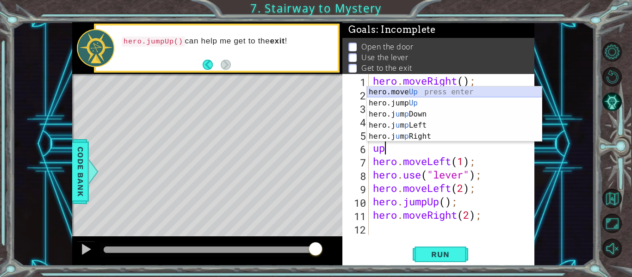
click at [428, 92] on div "hero.move Up press enter hero.jump Up press enter hero.j u m p Down press enter…" at bounding box center [454, 125] width 175 height 78
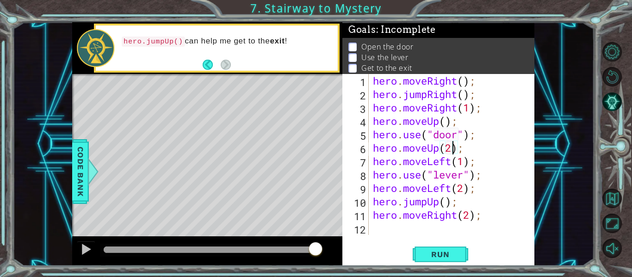
scroll to position [0, 4]
type textarea "hero.moveUp(2);"
click at [448, 251] on span "Run" at bounding box center [440, 254] width 37 height 9
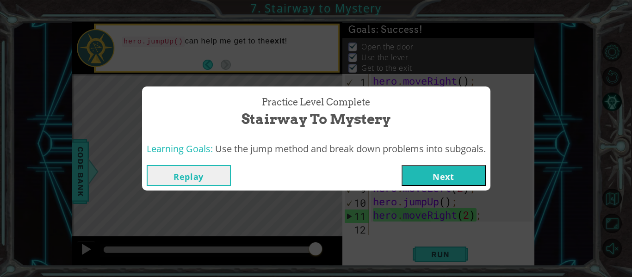
click at [471, 184] on button "Next" at bounding box center [444, 175] width 84 height 21
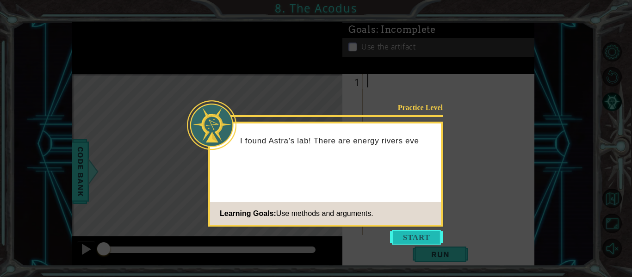
click at [414, 234] on button "Start" at bounding box center [416, 237] width 53 height 15
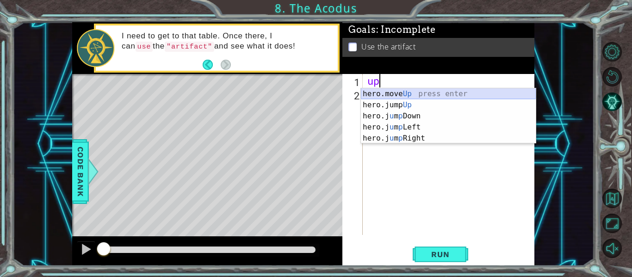
click at [394, 93] on div "hero.move Up press enter hero.jump Up press enter hero.j u m p Down press enter…" at bounding box center [448, 127] width 175 height 78
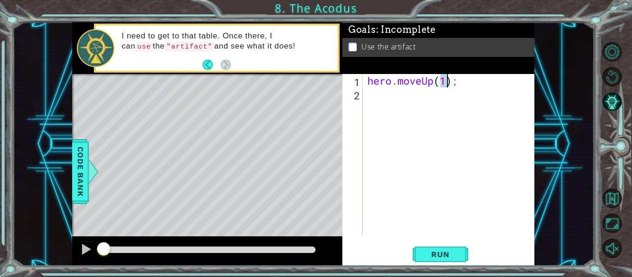
type textarea "hero.moveUp(2);"
click at [451, 104] on div "hero . moveUp ( 2 ) ;" at bounding box center [451, 168] width 172 height 188
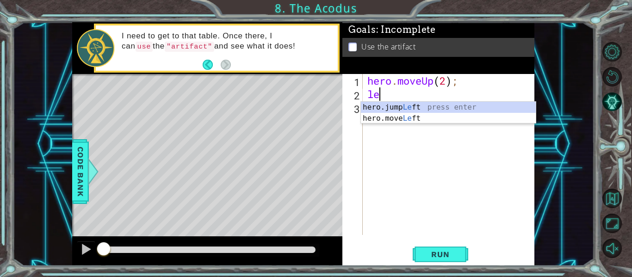
scroll to position [0, 0]
click at [412, 117] on div "hero.jump Lef t press enter hero.move Lef t press enter" at bounding box center [448, 124] width 175 height 44
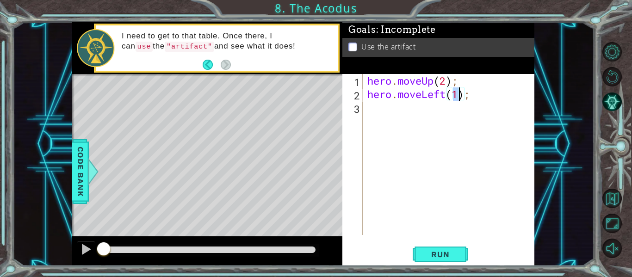
click at [416, 118] on div "hero . moveUp ( 2 ) ; hero . moveLeft ( 1 ) ;" at bounding box center [451, 168] width 172 height 188
type textarea "hero.moveUp(2); hero.moveLeft(1);"
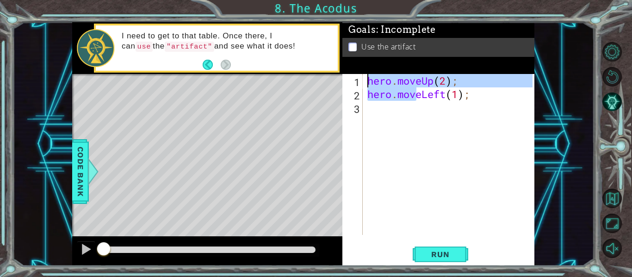
click at [416, 118] on div "hero . moveUp ( 2 ) ; hero . moveLeft ( 1 ) ;" at bounding box center [451, 168] width 172 height 188
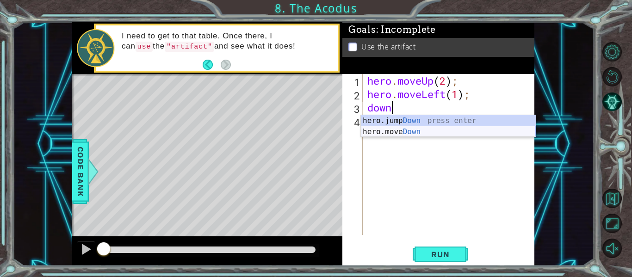
click at [400, 130] on div "hero.jump Down press enter hero.move Down press enter" at bounding box center [448, 137] width 175 height 44
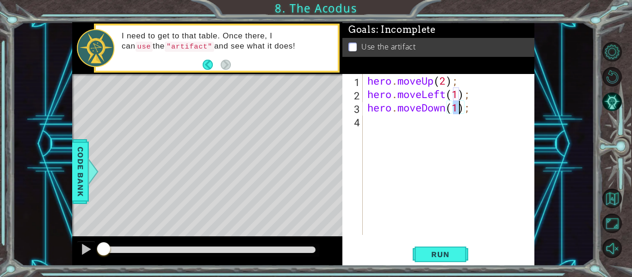
type textarea "hero.moveDown(2);"
click at [423, 144] on div "hero . moveUp ( 2 ) ; hero . moveLeft ( 1 ) ; hero . moveDown ( 2 ) ;" at bounding box center [451, 168] width 172 height 188
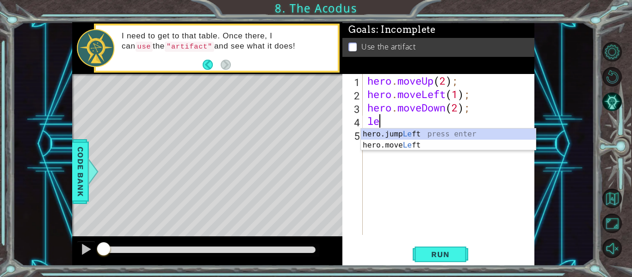
scroll to position [0, 0]
type textarea "left"
click at [402, 135] on div "hero.jump Left press enter hero.move Left press enter" at bounding box center [448, 151] width 175 height 44
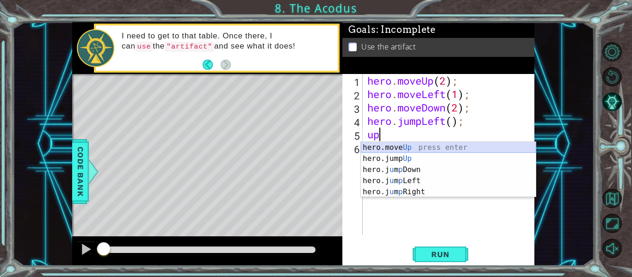
click at [415, 151] on div "hero.move Up press enter hero.jump Up press enter hero.j u m p Down press enter…" at bounding box center [448, 181] width 175 height 78
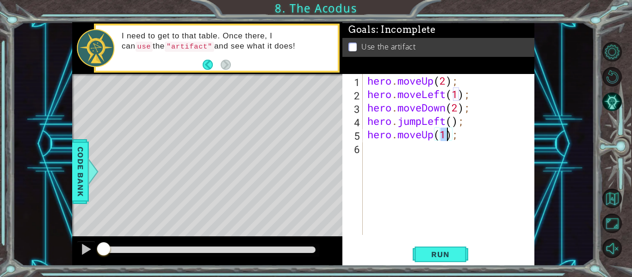
type textarea "hero.moveUp(2);"
click at [456, 151] on div "hero . moveUp ( 2 ) ; hero . moveLeft ( 1 ) ; hero . moveDown ( 2 ) ; hero . ju…" at bounding box center [451, 168] width 172 height 188
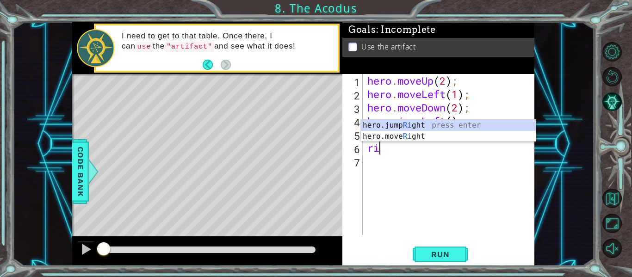
scroll to position [0, 0]
click at [495, 103] on div "hero . moveUp ( 2 ) ; hero . moveLeft ( 1 ) ; hero . moveDown ( 2 ) ; hero . ju…" at bounding box center [451, 168] width 172 height 188
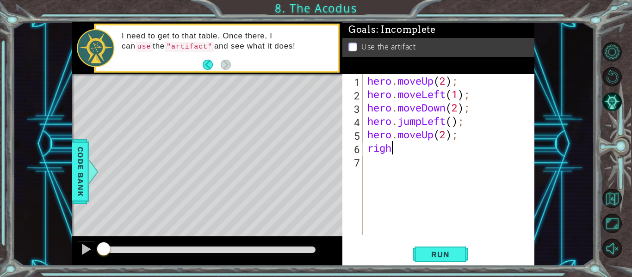
click at [443, 142] on div "hero . moveUp ( 2 ) ; hero . moveLeft ( 1 ) ; hero . moveDown ( 2 ) ; hero . ju…" at bounding box center [451, 168] width 172 height 188
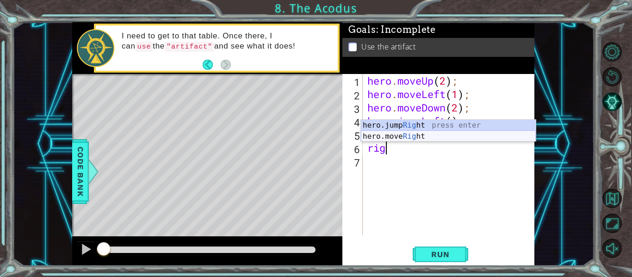
click at [408, 136] on div "hero.jump Rig ht press enter hero.move Rig ht press enter" at bounding box center [448, 142] width 175 height 44
type textarea "hero.moveRight(1);"
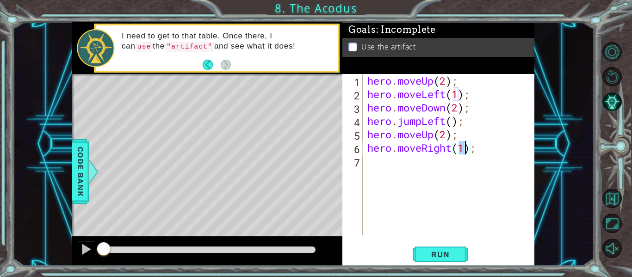
click at [442, 182] on div "hero . moveUp ( 2 ) ; hero . moveLeft ( 1 ) ; hero . moveDown ( 2 ) ; hero . ju…" at bounding box center [451, 168] width 172 height 188
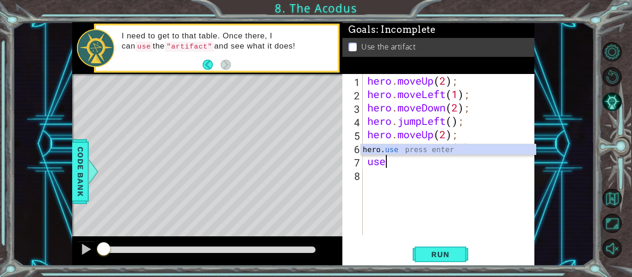
click at [429, 155] on div "hero . moveUp ( 2 ) ; hero . moveLeft ( 1 ) ; hero . moveDown ( 2 ) ; hero . ju…" at bounding box center [451, 168] width 172 height 188
type textarea "u"
click at [393, 149] on div "hero. use press enter" at bounding box center [448, 160] width 175 height 33
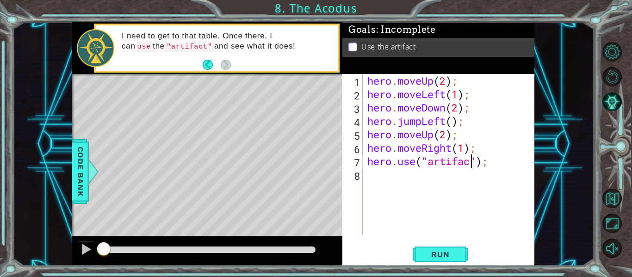
scroll to position [0, 5]
type textarea "hero.use("artifact");"
click at [446, 261] on button "Run" at bounding box center [441, 254] width 56 height 19
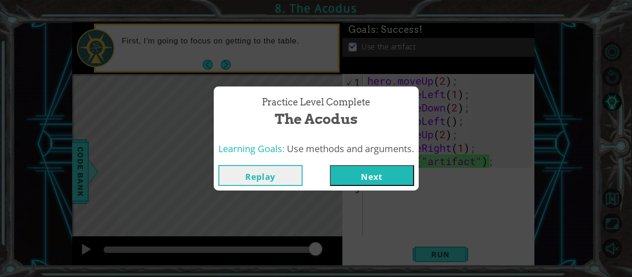
click at [368, 179] on button "Next" at bounding box center [372, 175] width 84 height 21
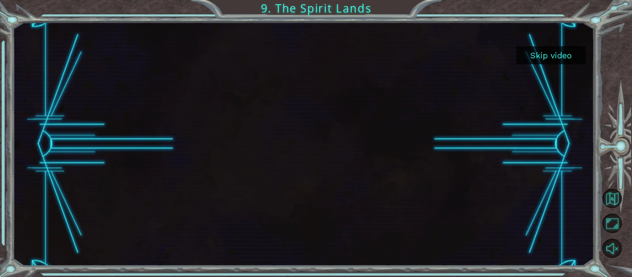
click at [546, 49] on button "Skip video" at bounding box center [550, 55] width 69 height 18
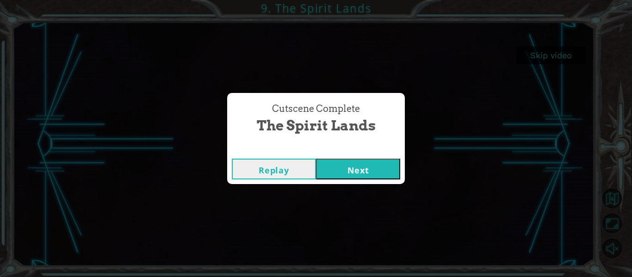
click at [393, 171] on button "Next" at bounding box center [358, 169] width 84 height 21
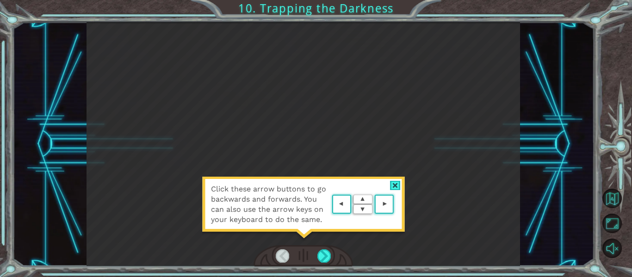
click at [399, 184] on div at bounding box center [395, 186] width 11 height 10
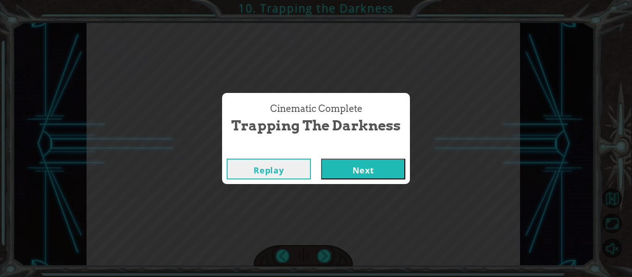
click at [374, 168] on button "Next" at bounding box center [363, 169] width 84 height 21
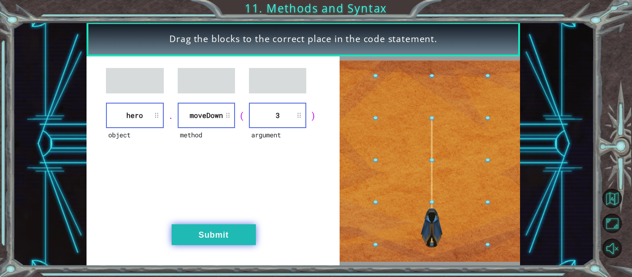
click at [240, 236] on button "Submit" at bounding box center [214, 234] width 84 height 21
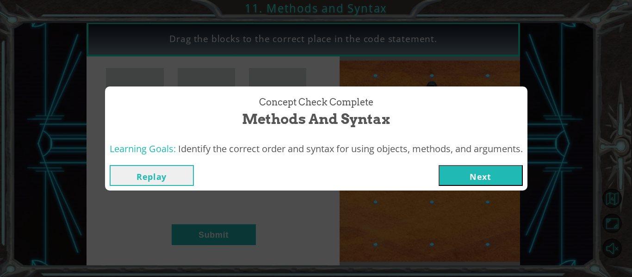
click at [494, 173] on button "Next" at bounding box center [481, 175] width 84 height 21
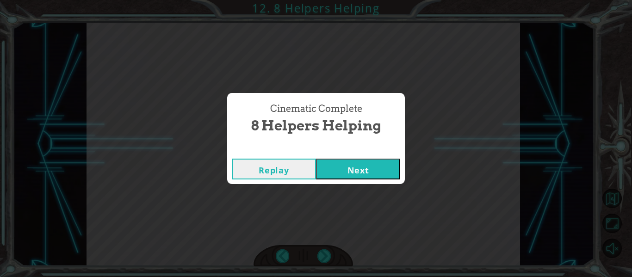
click at [356, 172] on button "Next" at bounding box center [358, 169] width 84 height 21
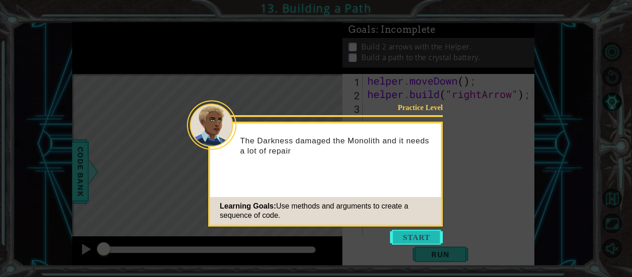
click at [420, 236] on button "Start" at bounding box center [416, 237] width 53 height 15
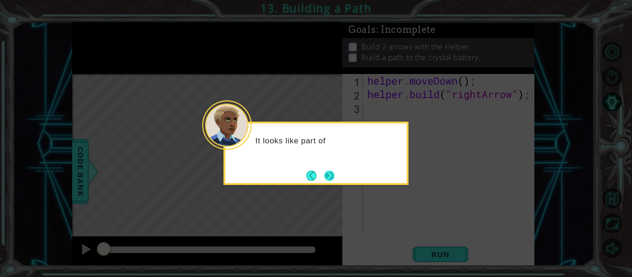
click at [331, 180] on button "Next" at bounding box center [329, 176] width 10 height 10
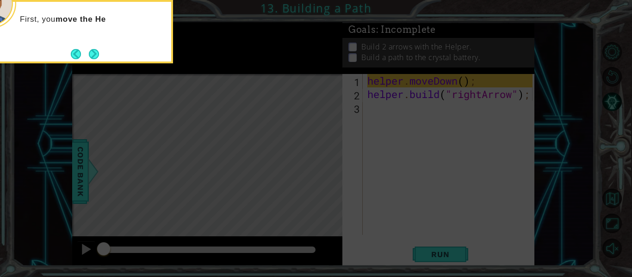
click at [450, 169] on icon at bounding box center [316, 41] width 632 height 471
click at [99, 54] on div "First, you move the Helper to an empty spot in the path." at bounding box center [80, 31] width 185 height 63
click at [99, 55] on button "Next" at bounding box center [94, 54] width 10 height 10
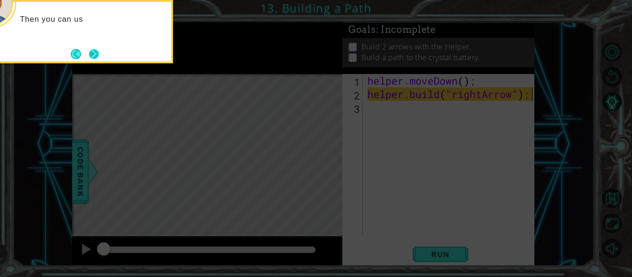
click at [99, 56] on button "Next" at bounding box center [93, 54] width 11 height 11
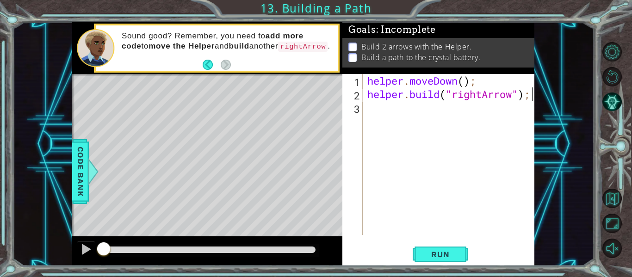
click at [420, 118] on div "helper . moveDown ( ) ; helper . build ( "rightArrow" ) ;" at bounding box center [451, 168] width 172 height 188
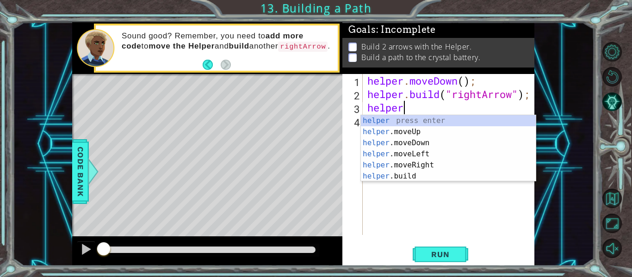
scroll to position [0, 1]
click at [432, 258] on span "Run" at bounding box center [440, 254] width 37 height 9
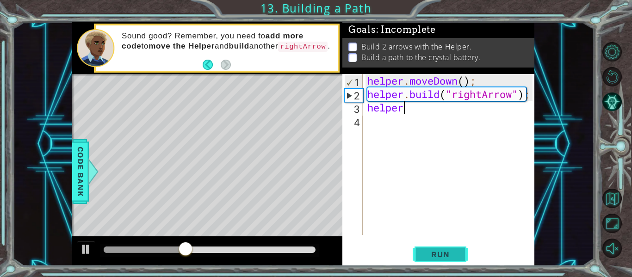
click at [423, 252] on span "Run" at bounding box center [440, 254] width 37 height 9
click at [427, 112] on div "helper . moveDown ( ) ; helper . build ( "rightArrow" ) ; helper" at bounding box center [451, 168] width 172 height 188
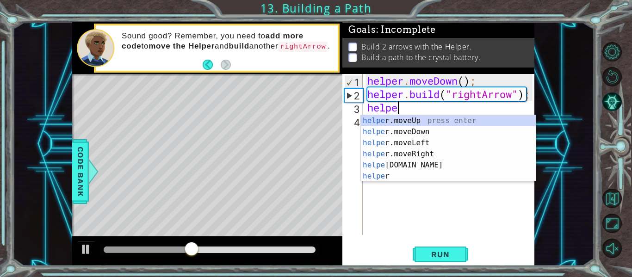
scroll to position [0, 1]
click at [432, 155] on div "helpe [PERSON_NAME]moveUp press enter helpe [PERSON_NAME]moveDown press enter h…" at bounding box center [448, 159] width 175 height 89
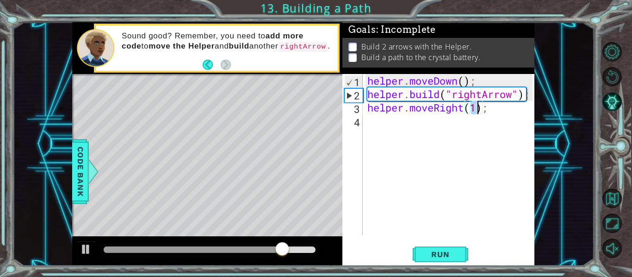
type textarea "helper.moveRight(3);"
click at [440, 129] on div "helper . moveDown ( ) ; helper . build ( "rightArrow" ) ; helper . moveRight ( …" at bounding box center [451, 168] width 172 height 188
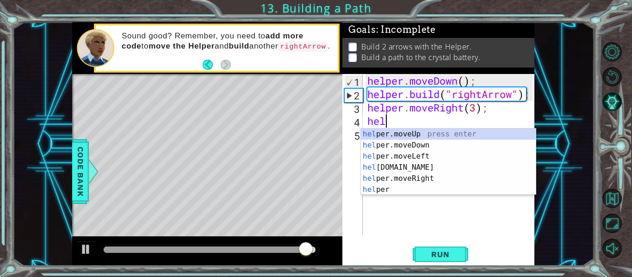
scroll to position [0, 0]
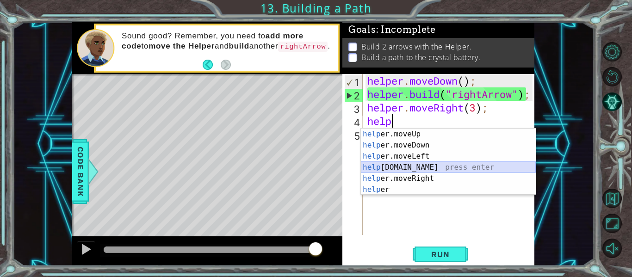
click at [421, 165] on div "help er.moveUp press enter help er.moveDown press enter help er.moveLeft press …" at bounding box center [448, 173] width 175 height 89
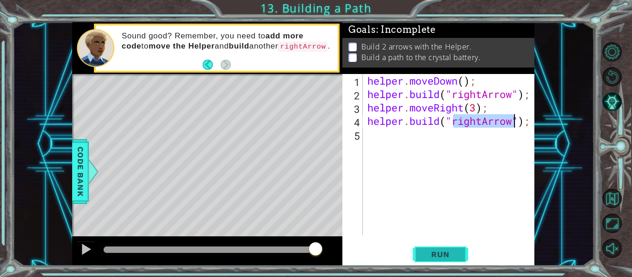
type textarea "[DOMAIN_NAME]("rightArrow");"
click at [448, 259] on button "Run" at bounding box center [441, 254] width 56 height 19
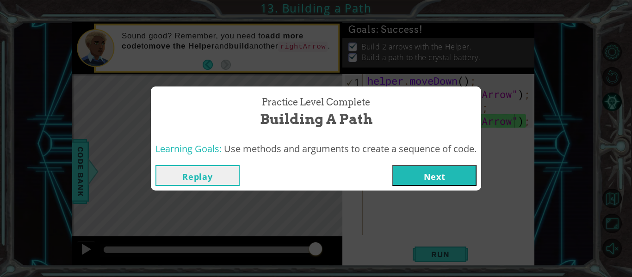
click at [438, 181] on button "Next" at bounding box center [434, 175] width 84 height 21
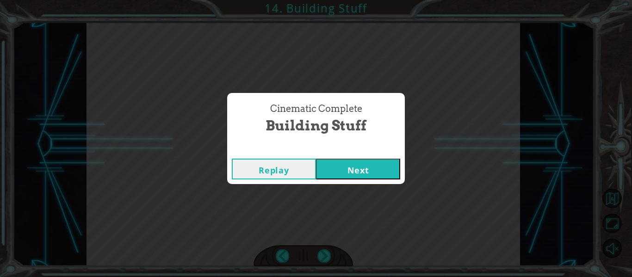
click at [380, 162] on button "Next" at bounding box center [358, 169] width 84 height 21
